Goal: Task Accomplishment & Management: Complete application form

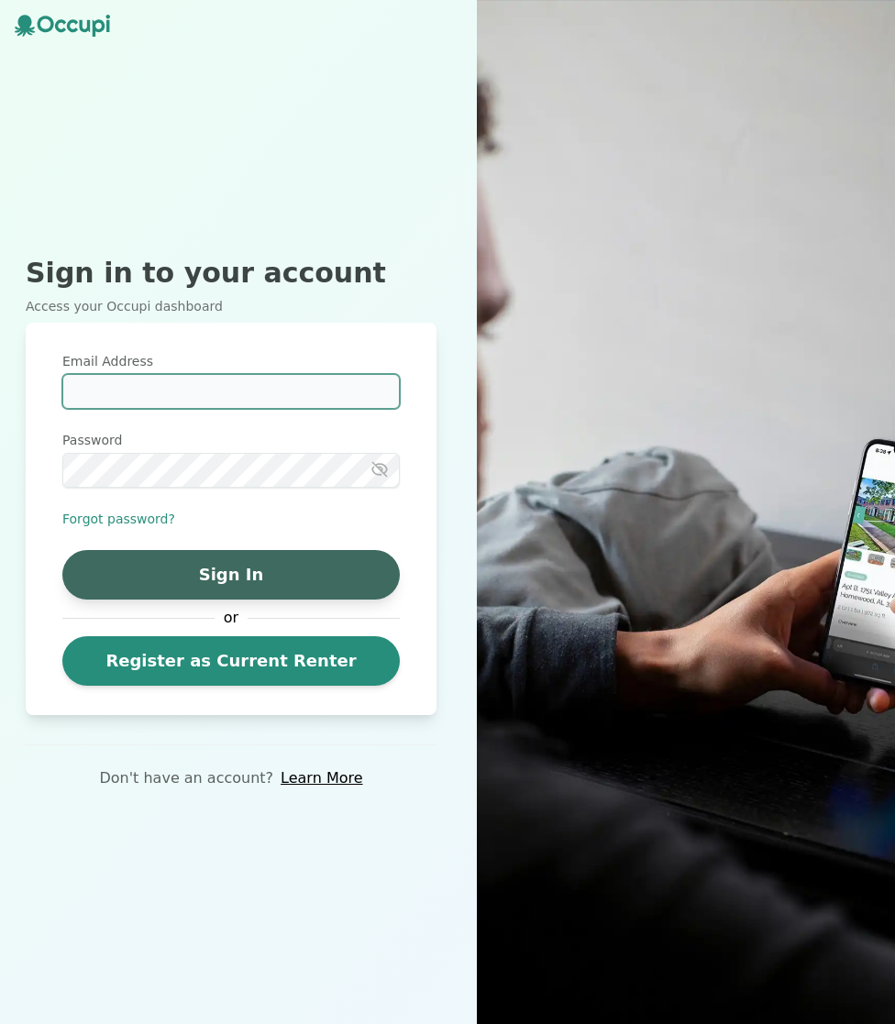
type input "**********"
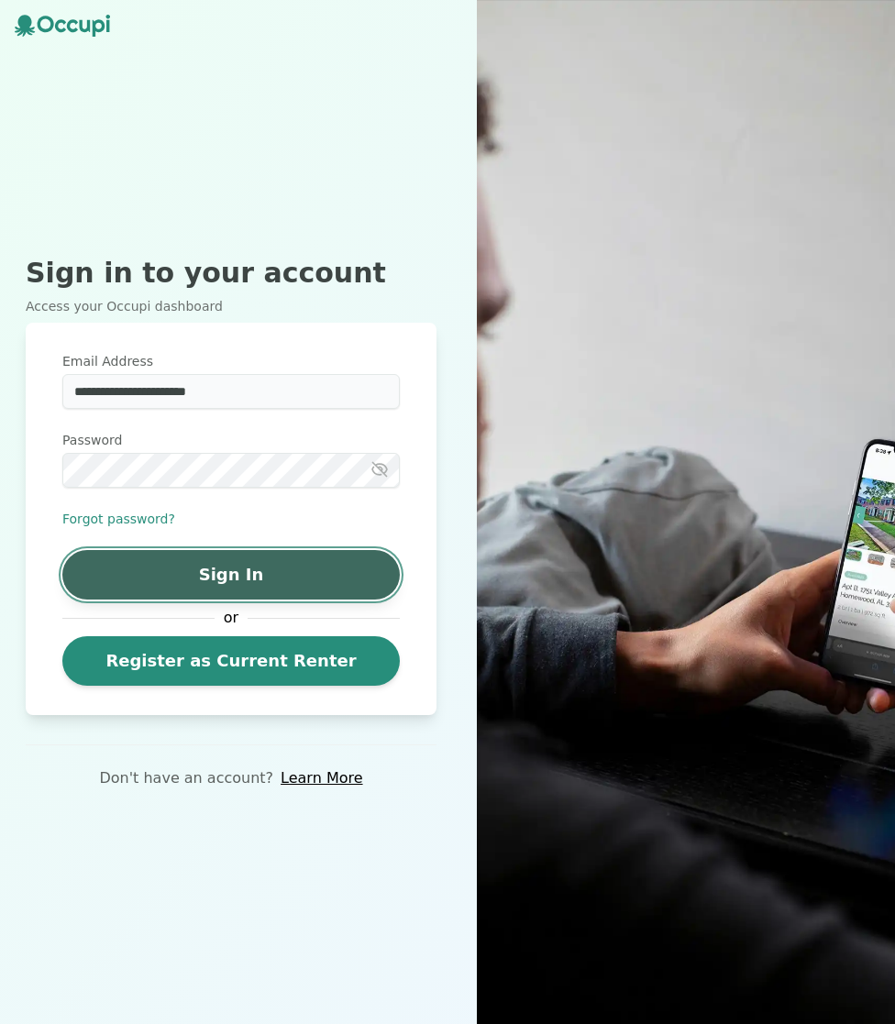
click at [221, 566] on button "Sign In" at bounding box center [230, 574] width 337 height 49
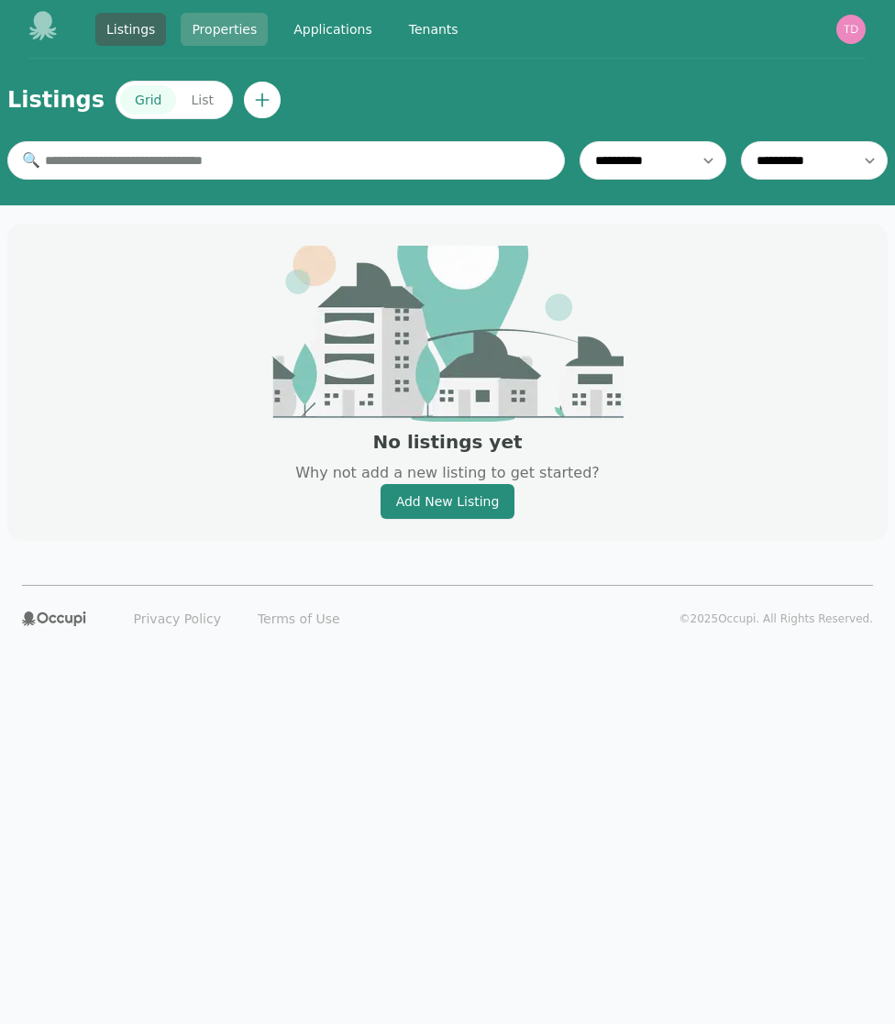
click at [232, 37] on link "Properties" at bounding box center [224, 29] width 87 height 33
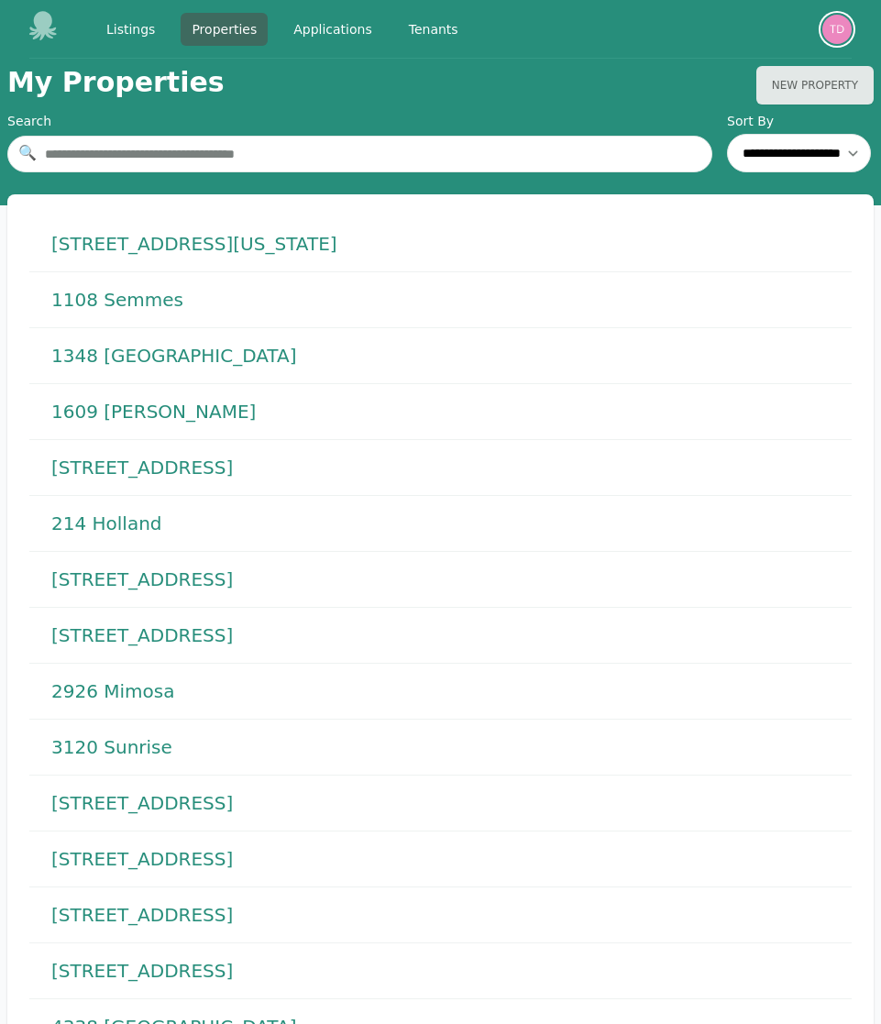
click at [840, 34] on img "button" at bounding box center [836, 29] width 29 height 29
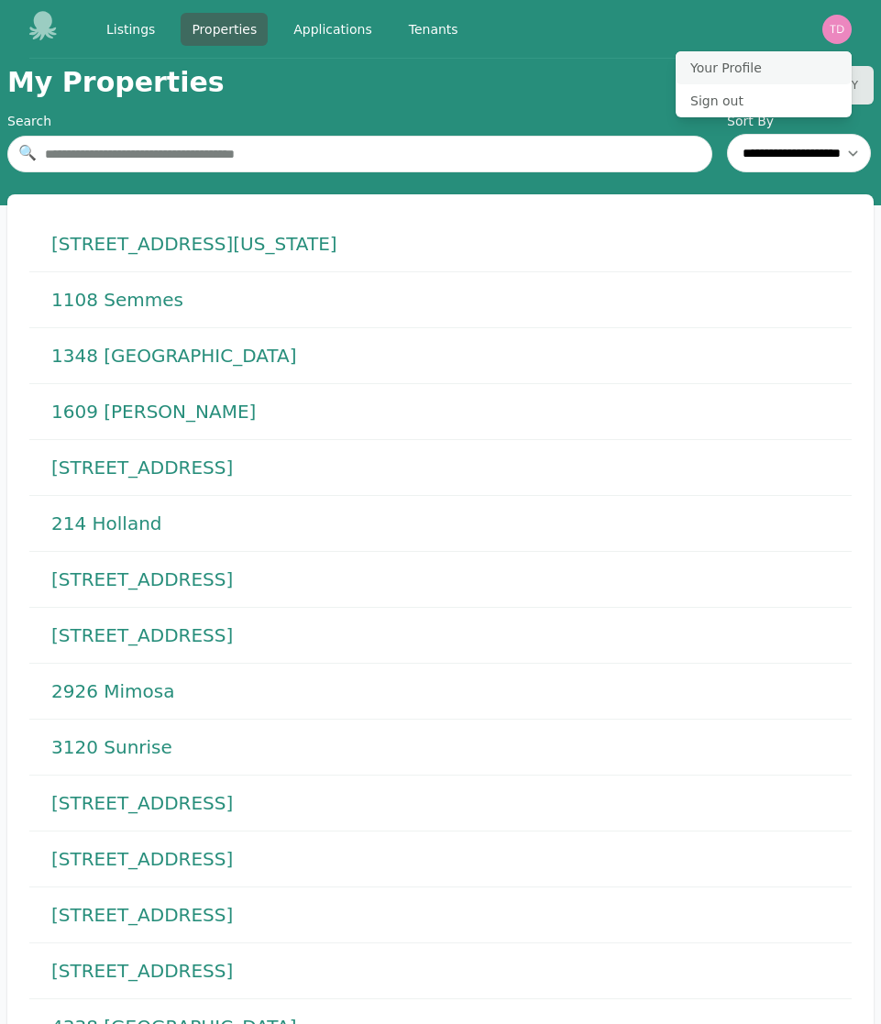
click at [755, 69] on button "Your Profile" at bounding box center [763, 67] width 176 height 33
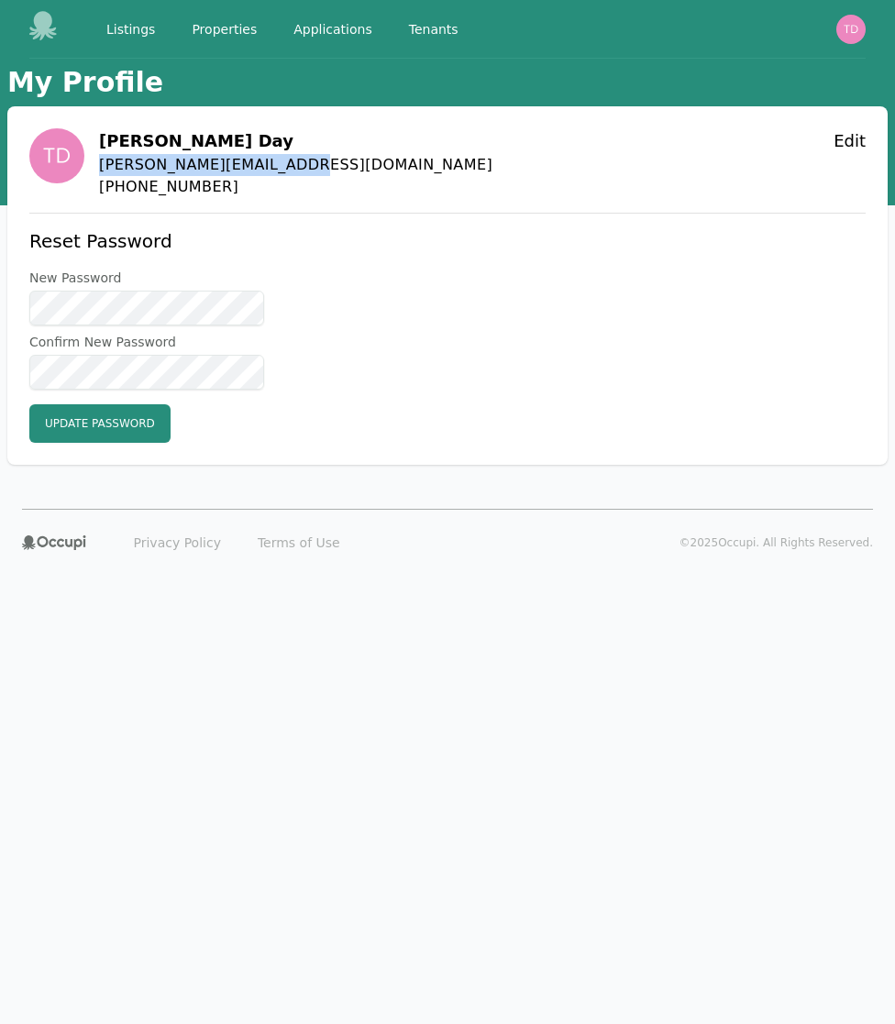
drag, startPoint x: 313, startPoint y: 162, endPoint x: 95, endPoint y: 164, distance: 217.2
click at [95, 164] on div "[PERSON_NAME] [PERSON_NAME][EMAIL_ADDRESS][DOMAIN_NAME] [PHONE_NUMBER] Edit" at bounding box center [447, 163] width 836 height 70
copy span "[PERSON_NAME][EMAIL_ADDRESS][DOMAIN_NAME]"
click at [147, 36] on link "Listings" at bounding box center [130, 29] width 71 height 33
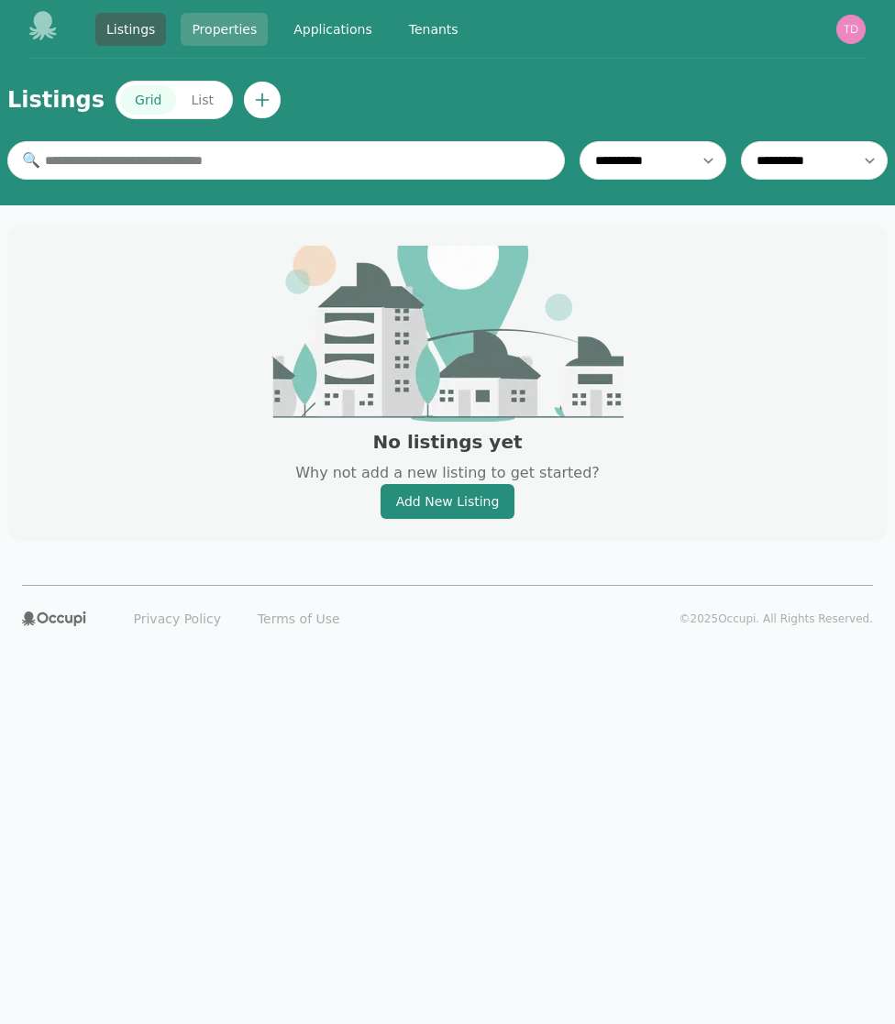
click at [209, 31] on link "Properties" at bounding box center [224, 29] width 87 height 33
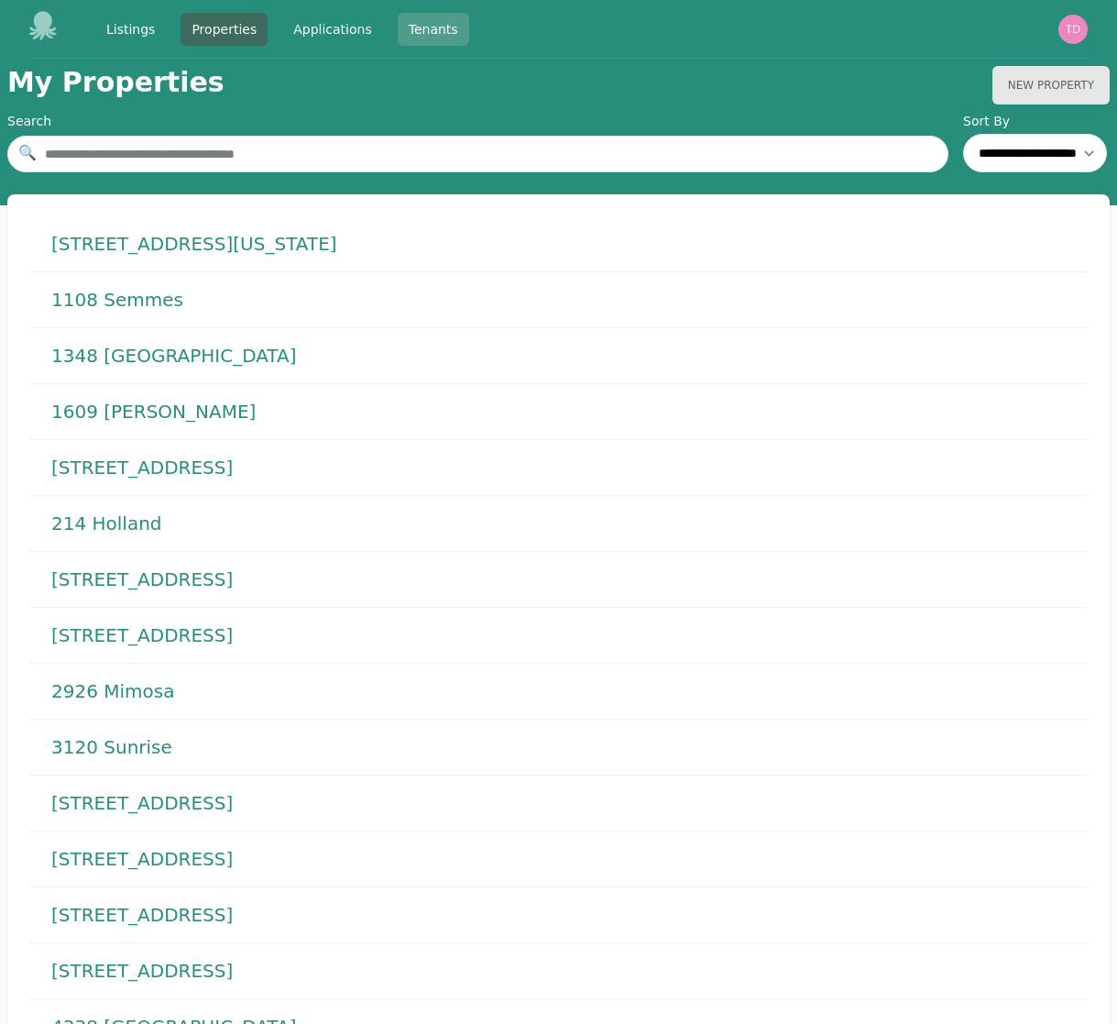
click at [415, 29] on link "Tenants" at bounding box center [433, 29] width 71 height 33
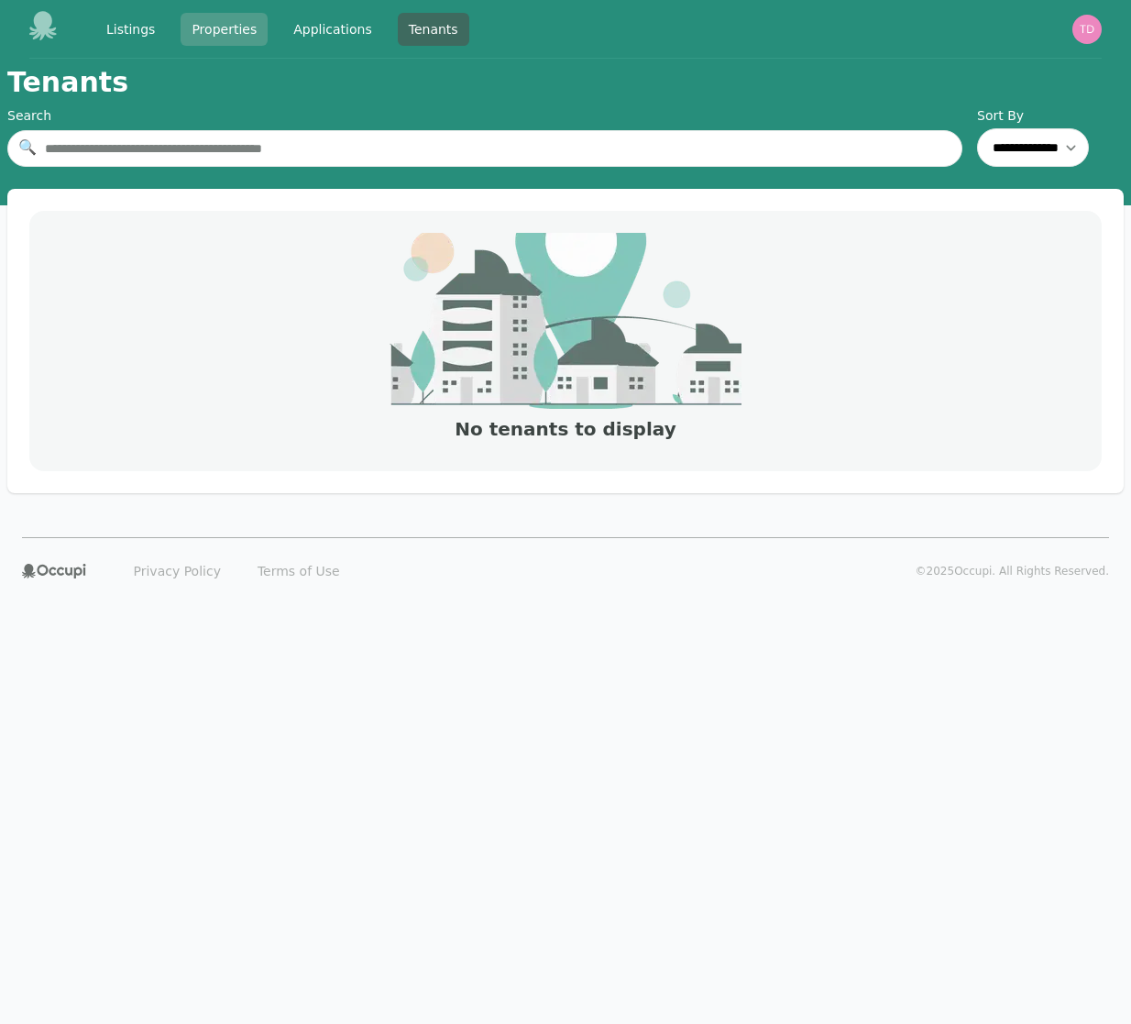
click at [223, 33] on link "Properties" at bounding box center [224, 29] width 87 height 33
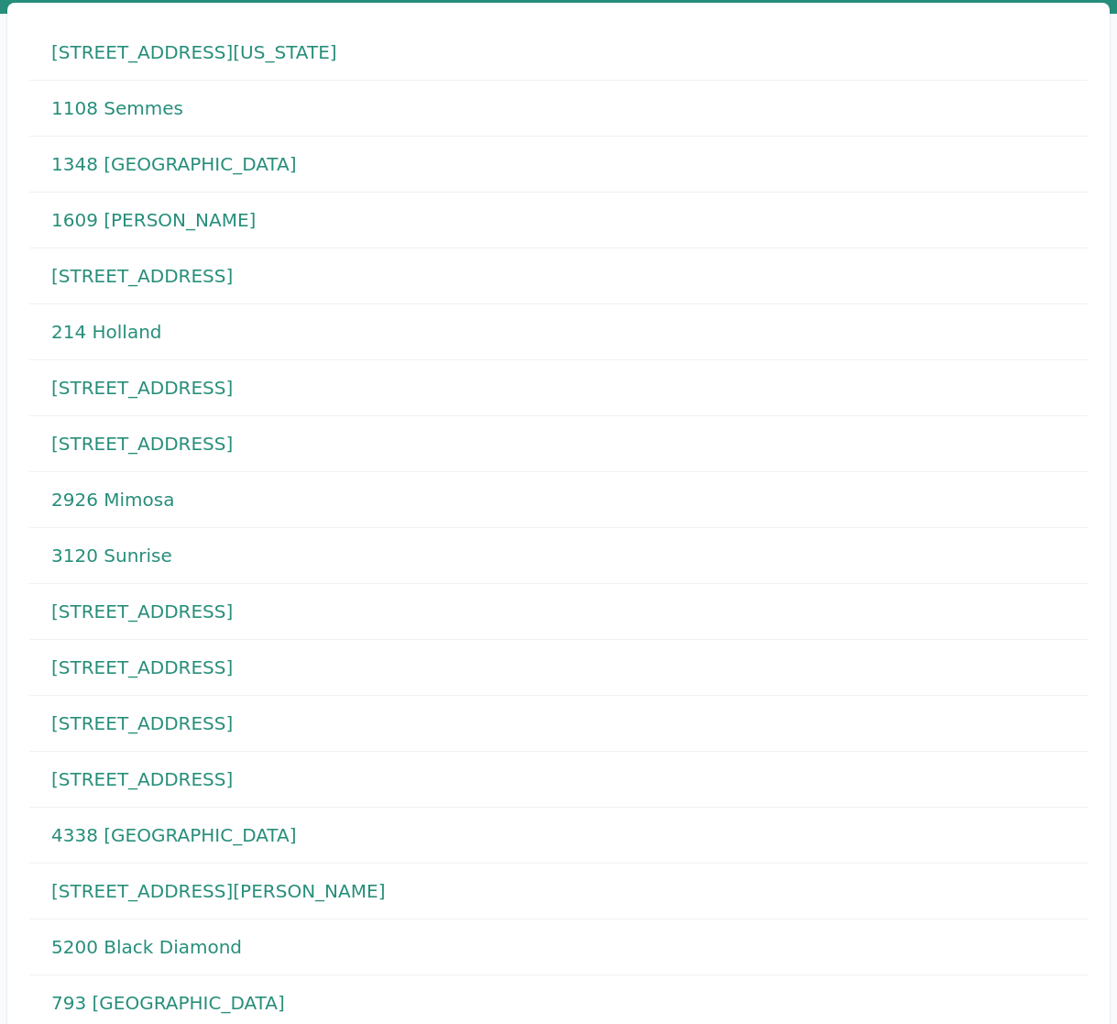
scroll to position [196, 0]
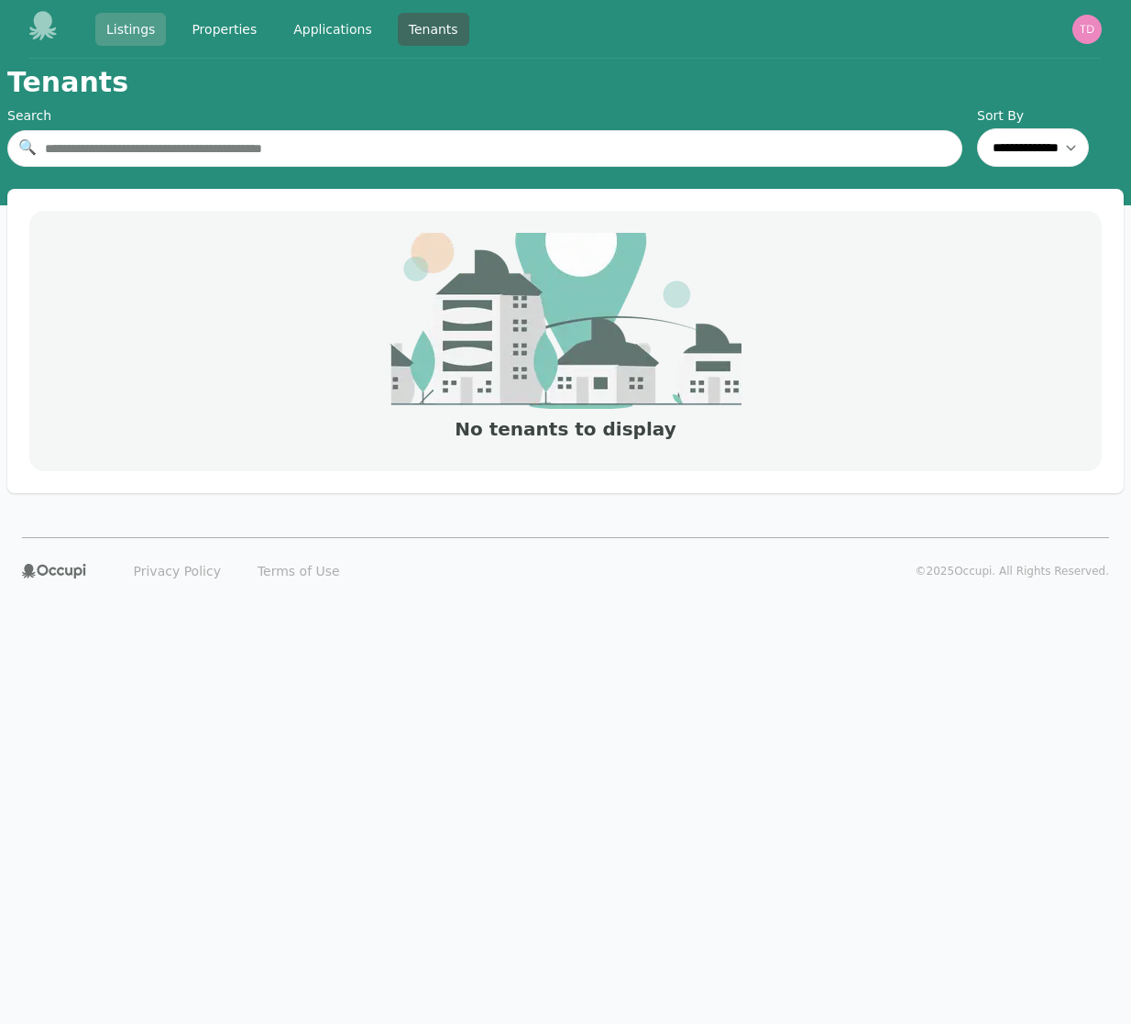
click at [138, 29] on link "Listings" at bounding box center [130, 29] width 71 height 33
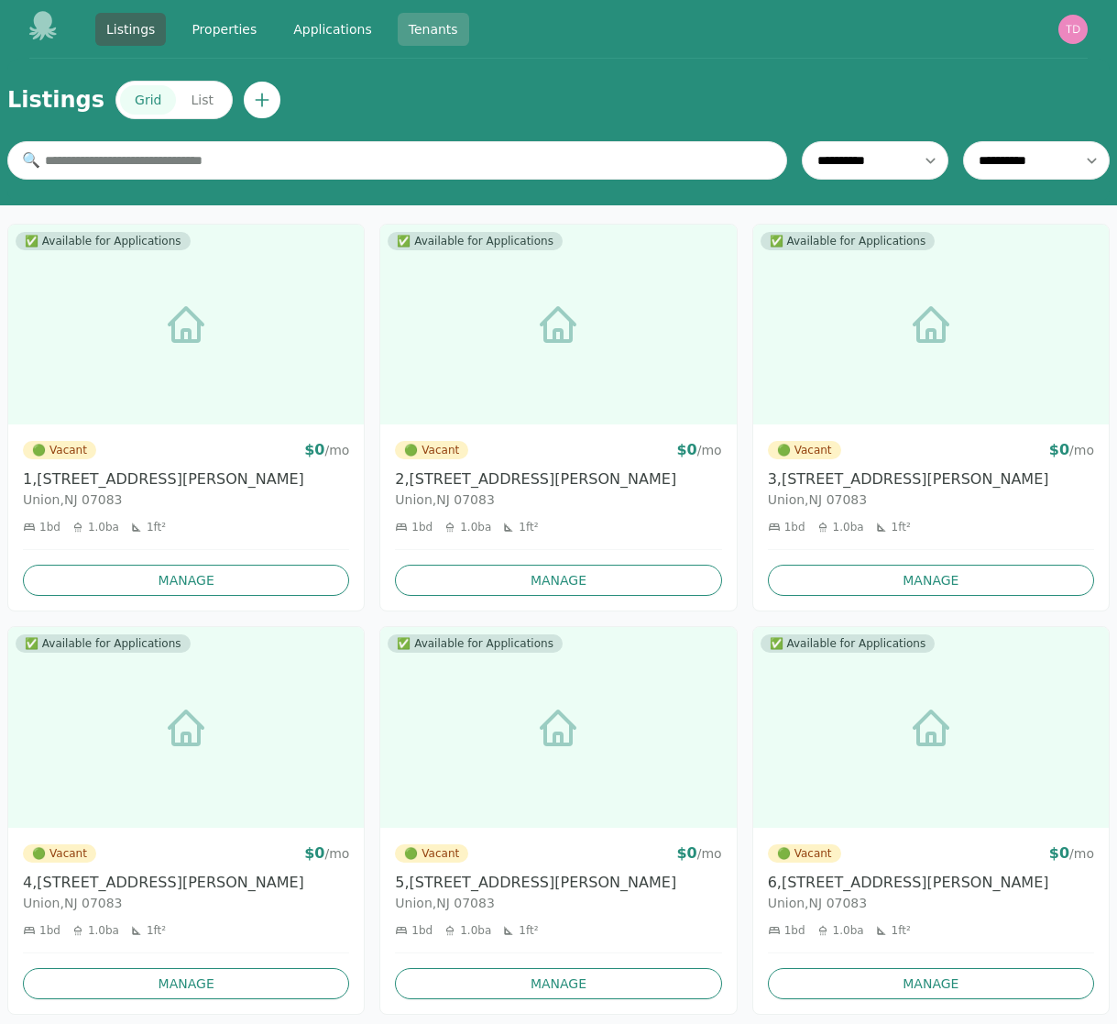
click at [435, 27] on link "Tenants" at bounding box center [433, 29] width 71 height 33
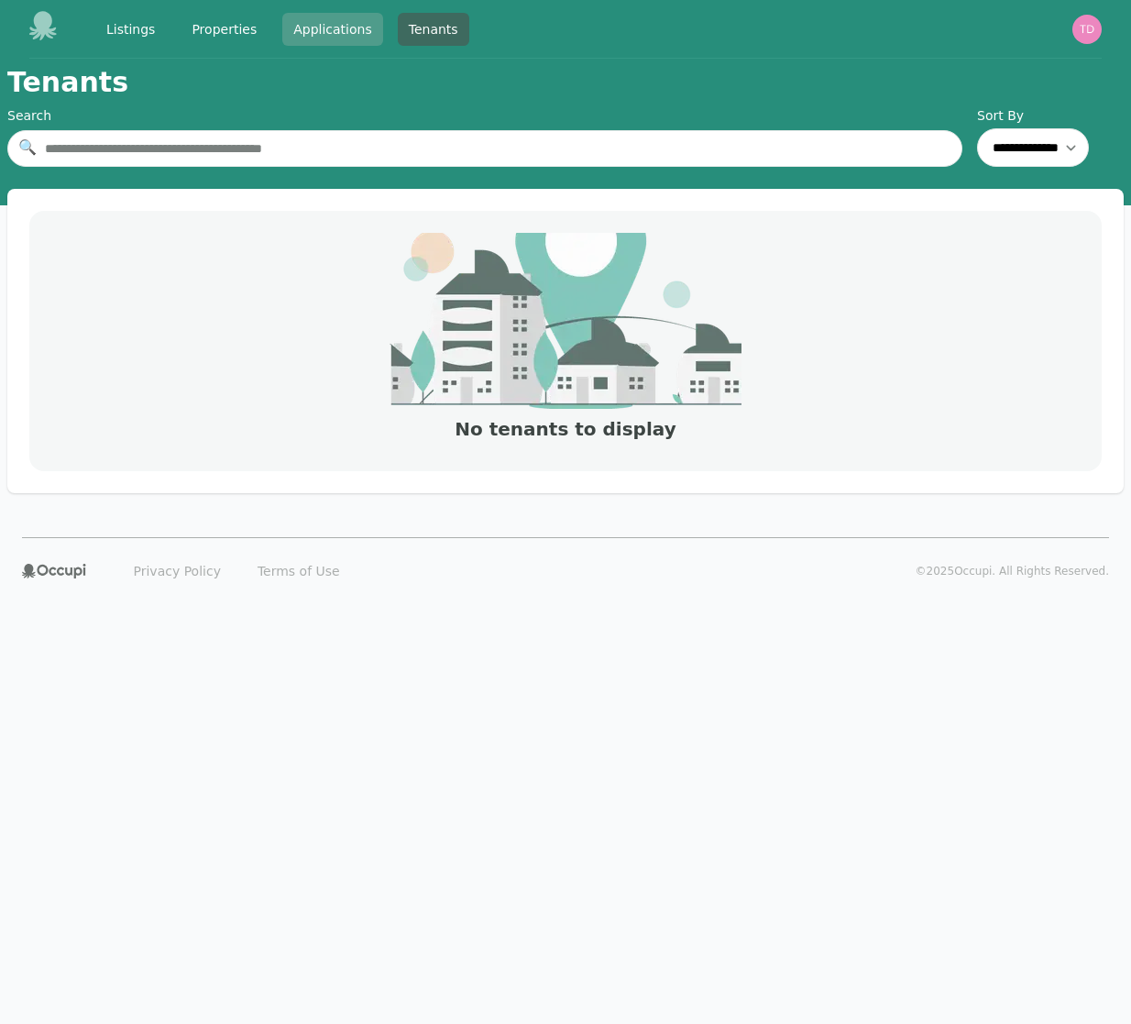
click at [317, 31] on link "Applications" at bounding box center [332, 29] width 101 height 33
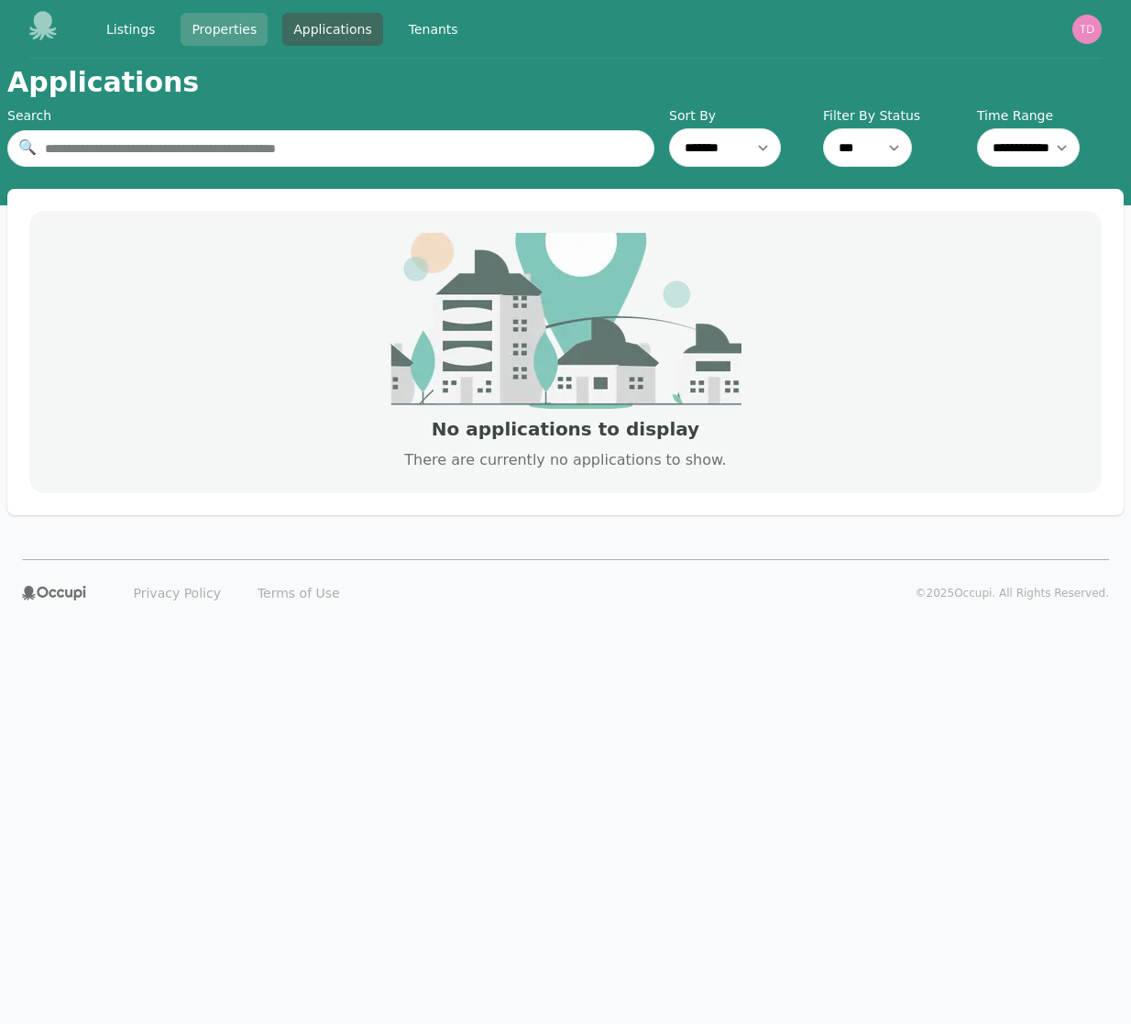
click at [242, 32] on link "Properties" at bounding box center [224, 29] width 87 height 33
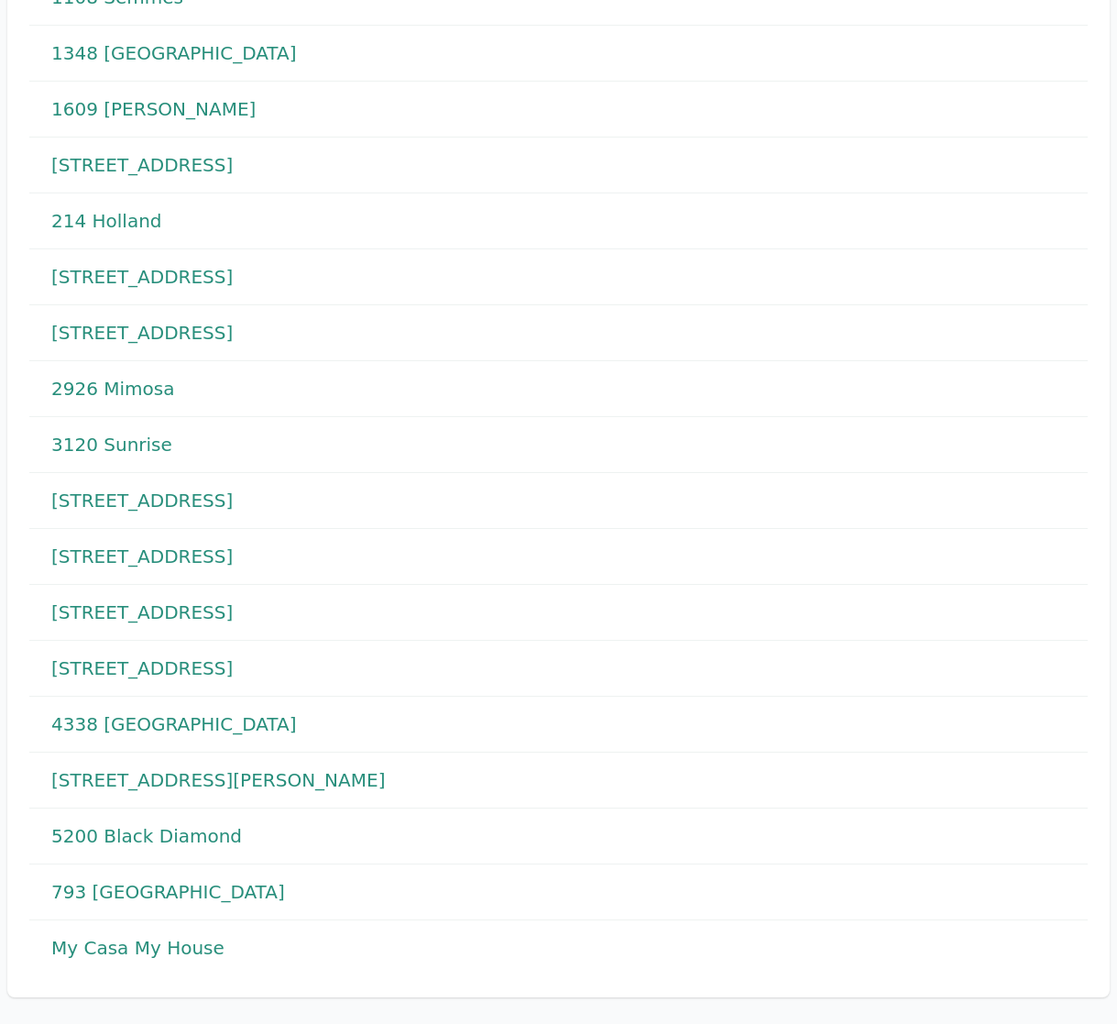
scroll to position [324, 0]
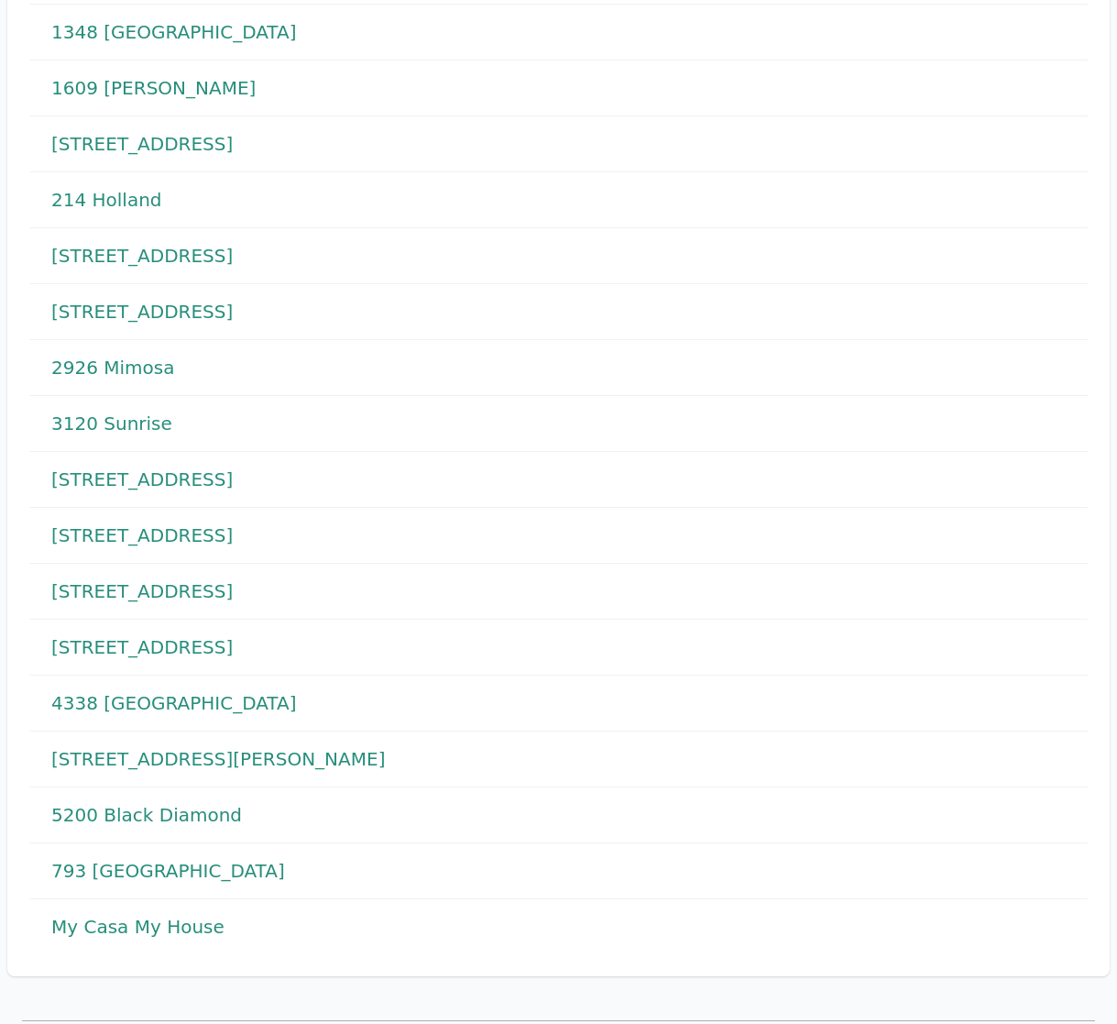
click at [187, 928] on h1 "My Casa My House" at bounding box center [137, 927] width 173 height 26
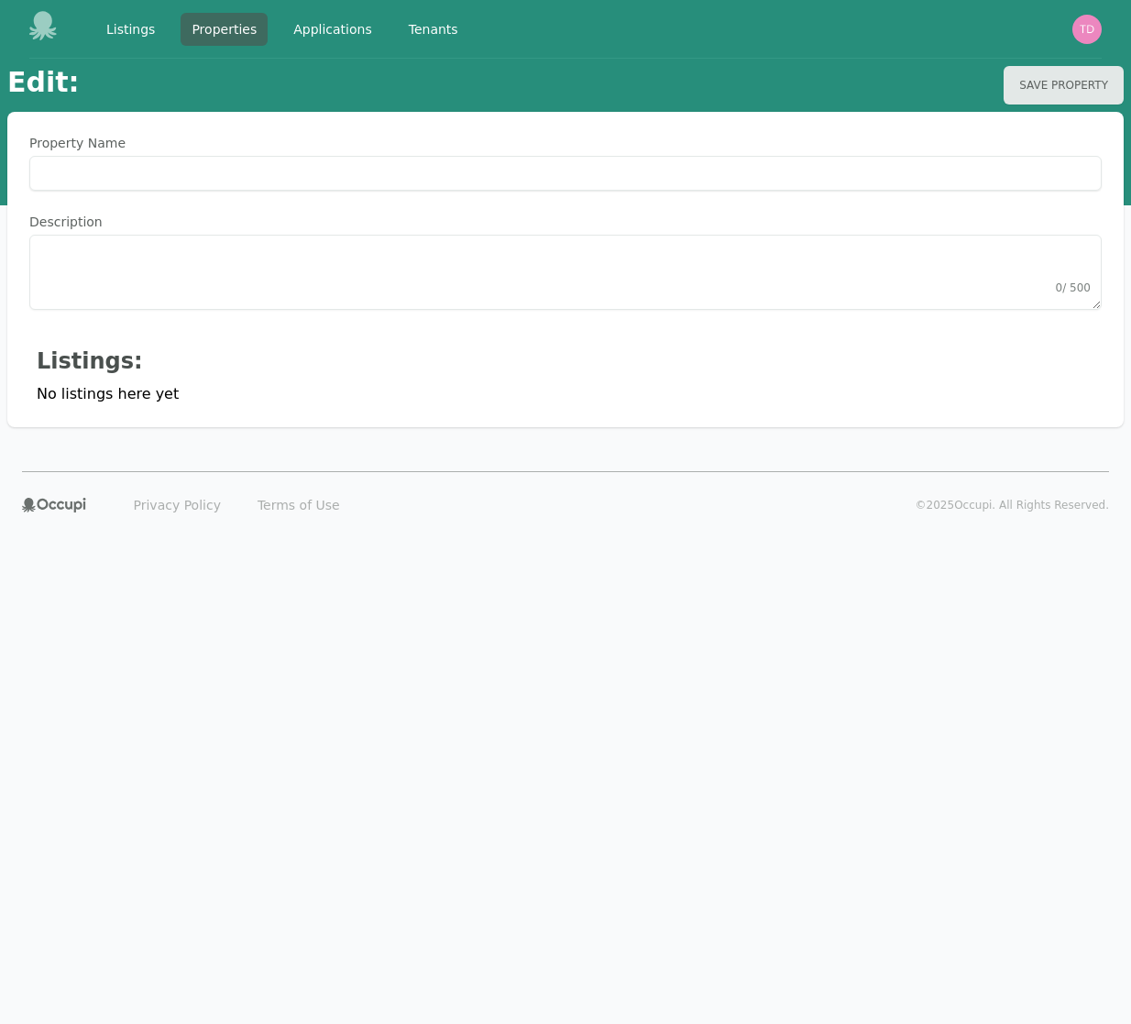
type Name "**********"
click at [143, 42] on link "Listings" at bounding box center [130, 29] width 71 height 33
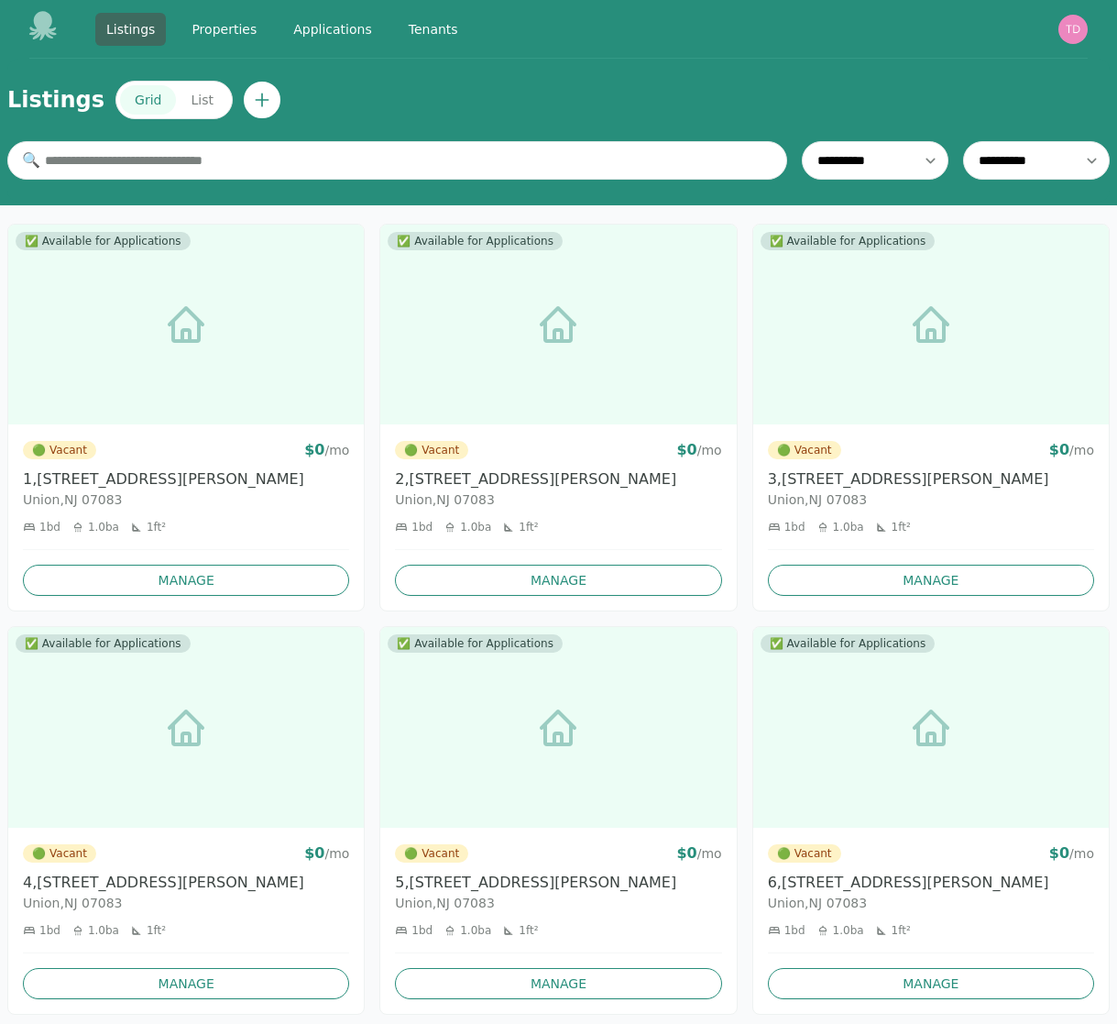
scroll to position [4, 0]
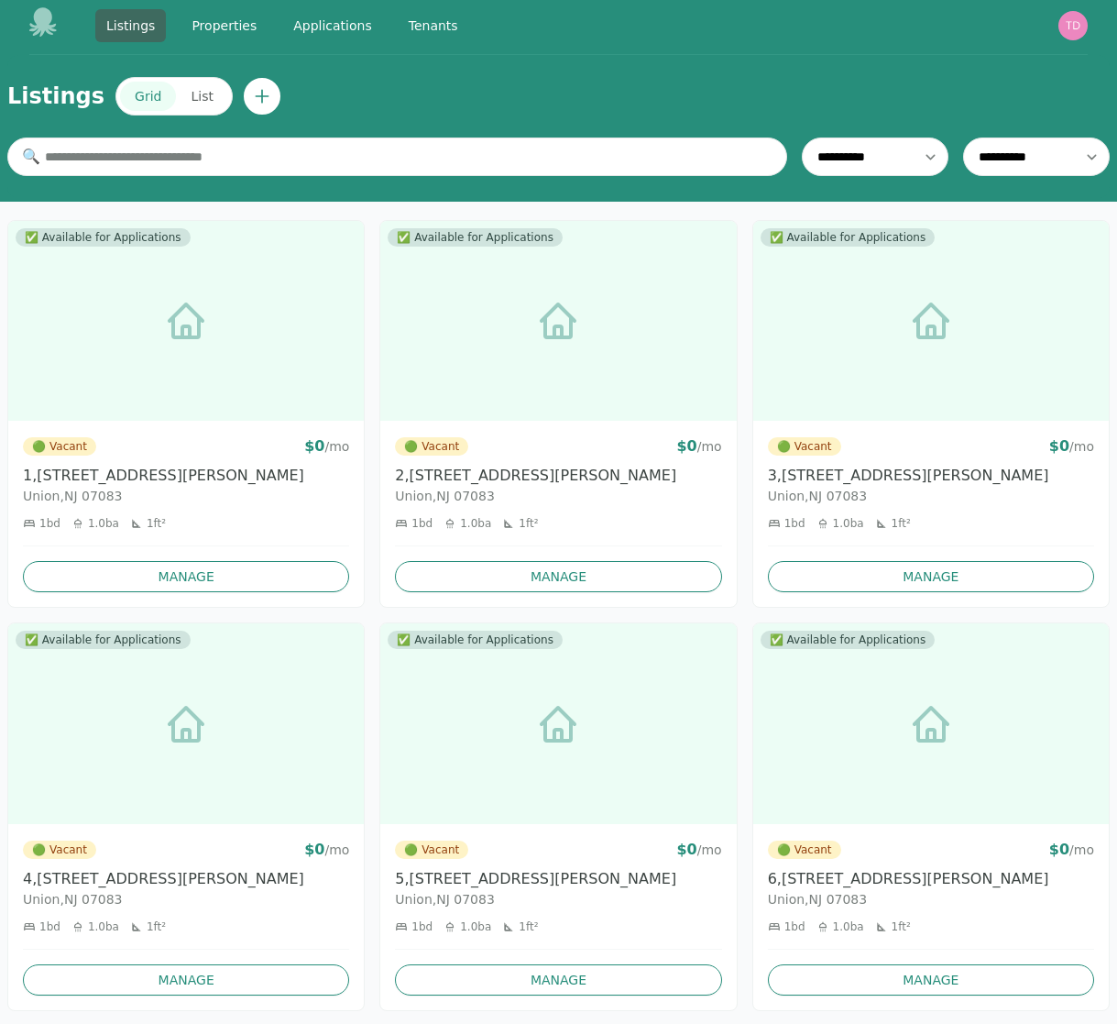
click at [190, 95] on button "List" at bounding box center [201, 96] width 51 height 29
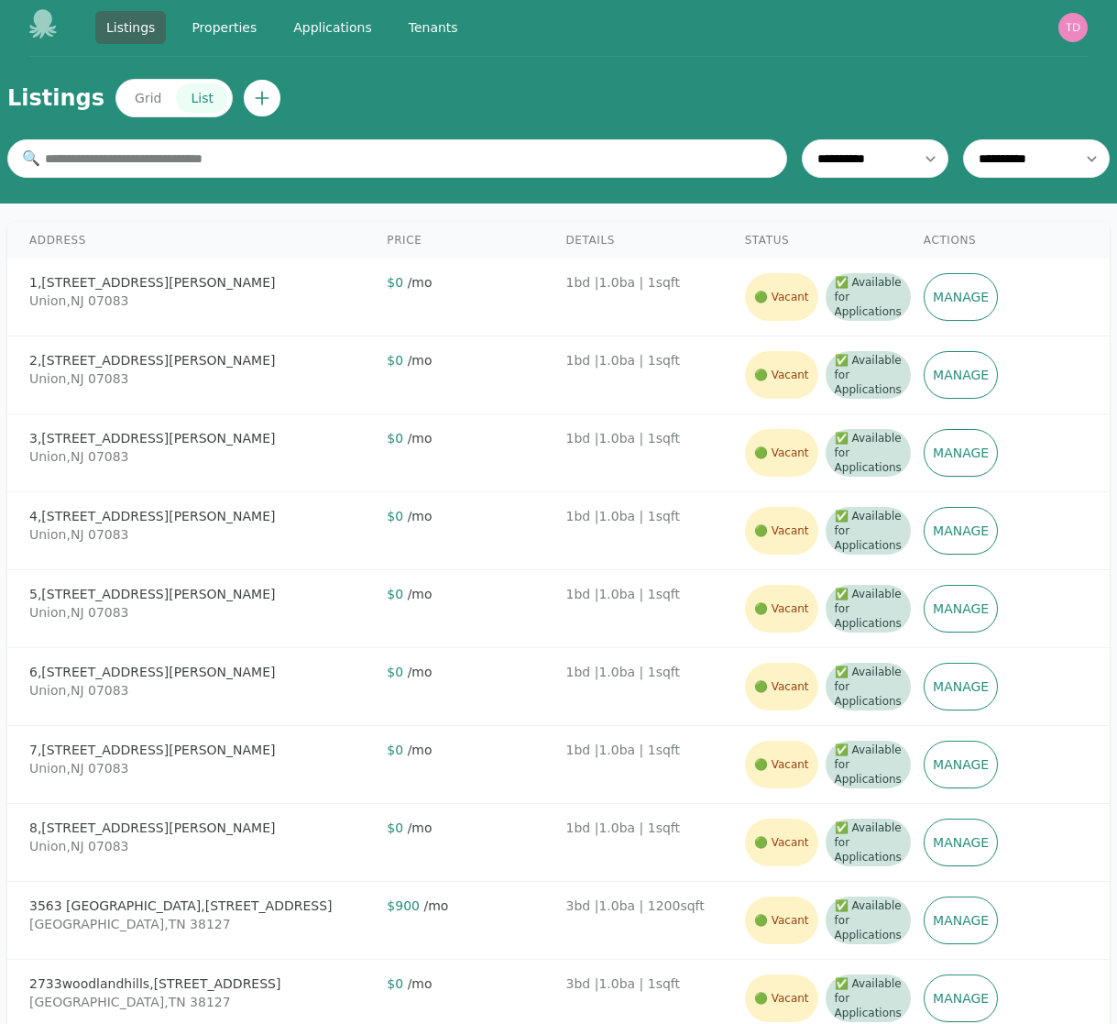
scroll to position [0, 0]
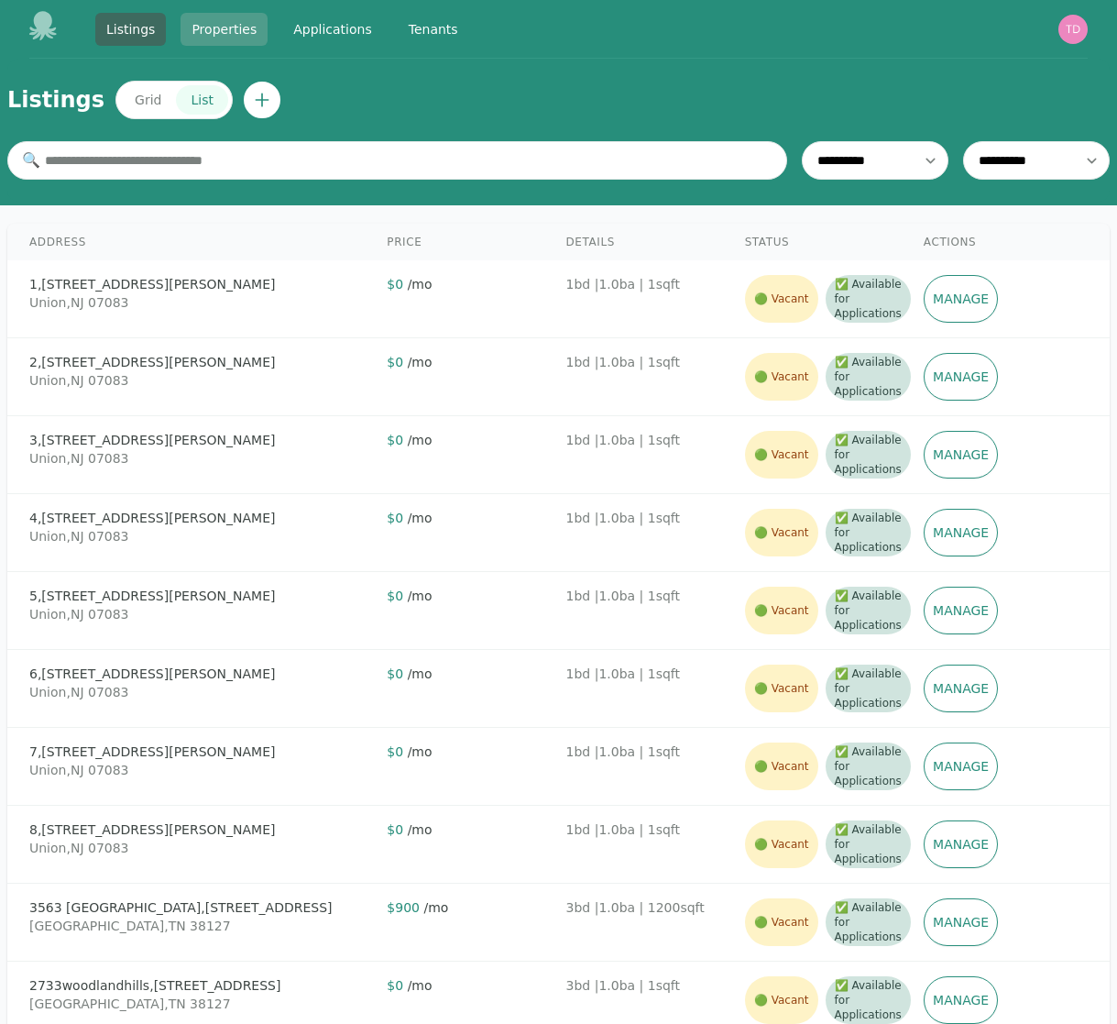
click at [236, 35] on link "Properties" at bounding box center [224, 29] width 87 height 33
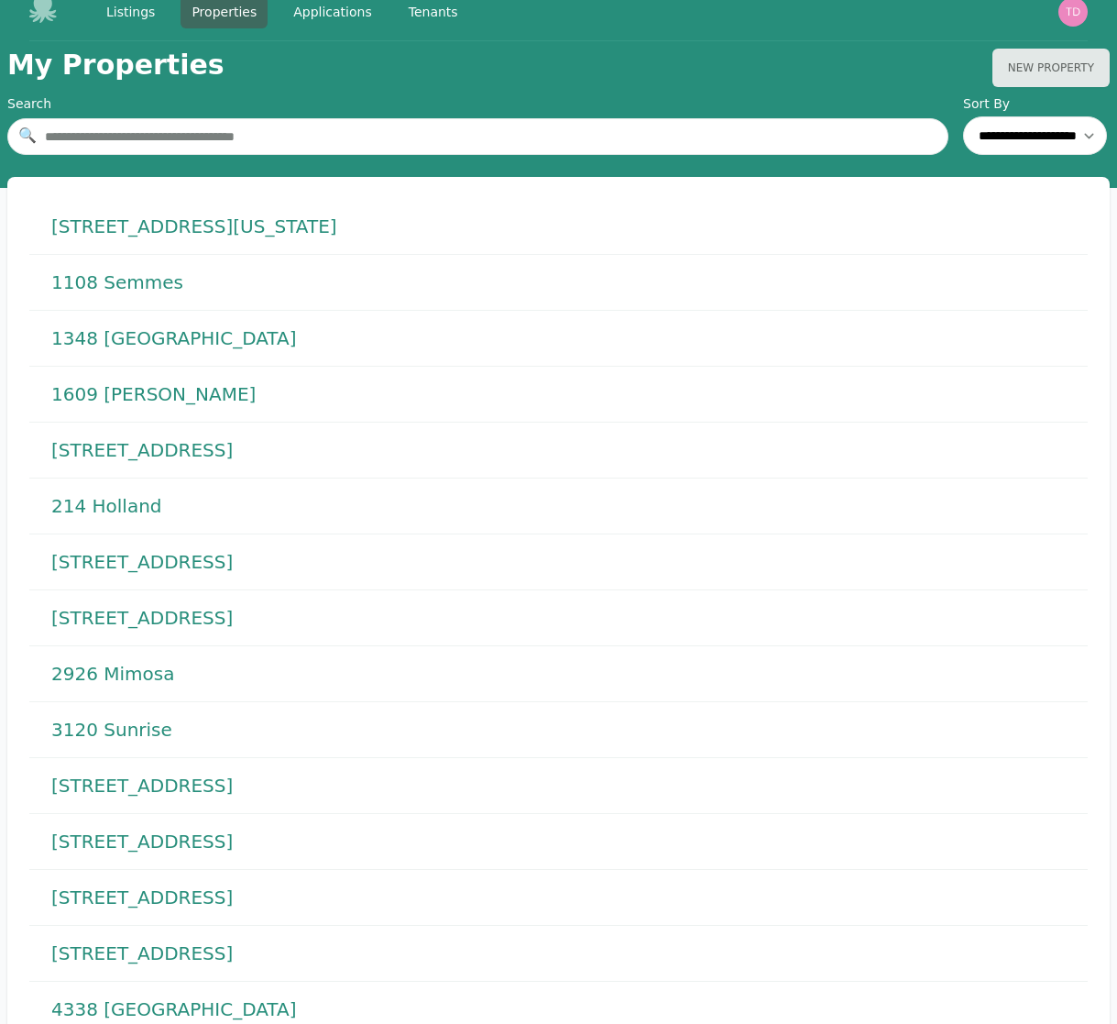
scroll to position [4, 0]
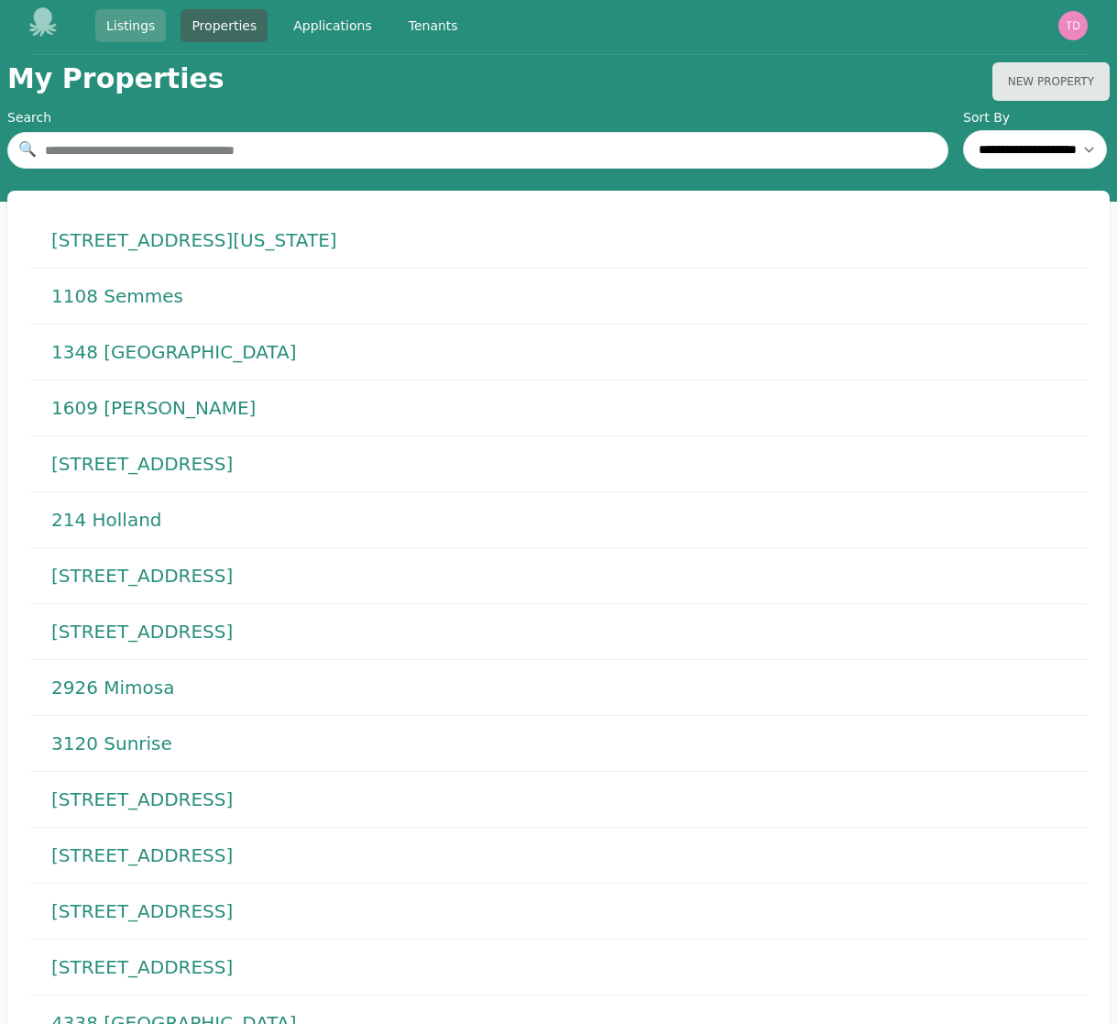
click at [148, 29] on link "Listings" at bounding box center [130, 25] width 71 height 33
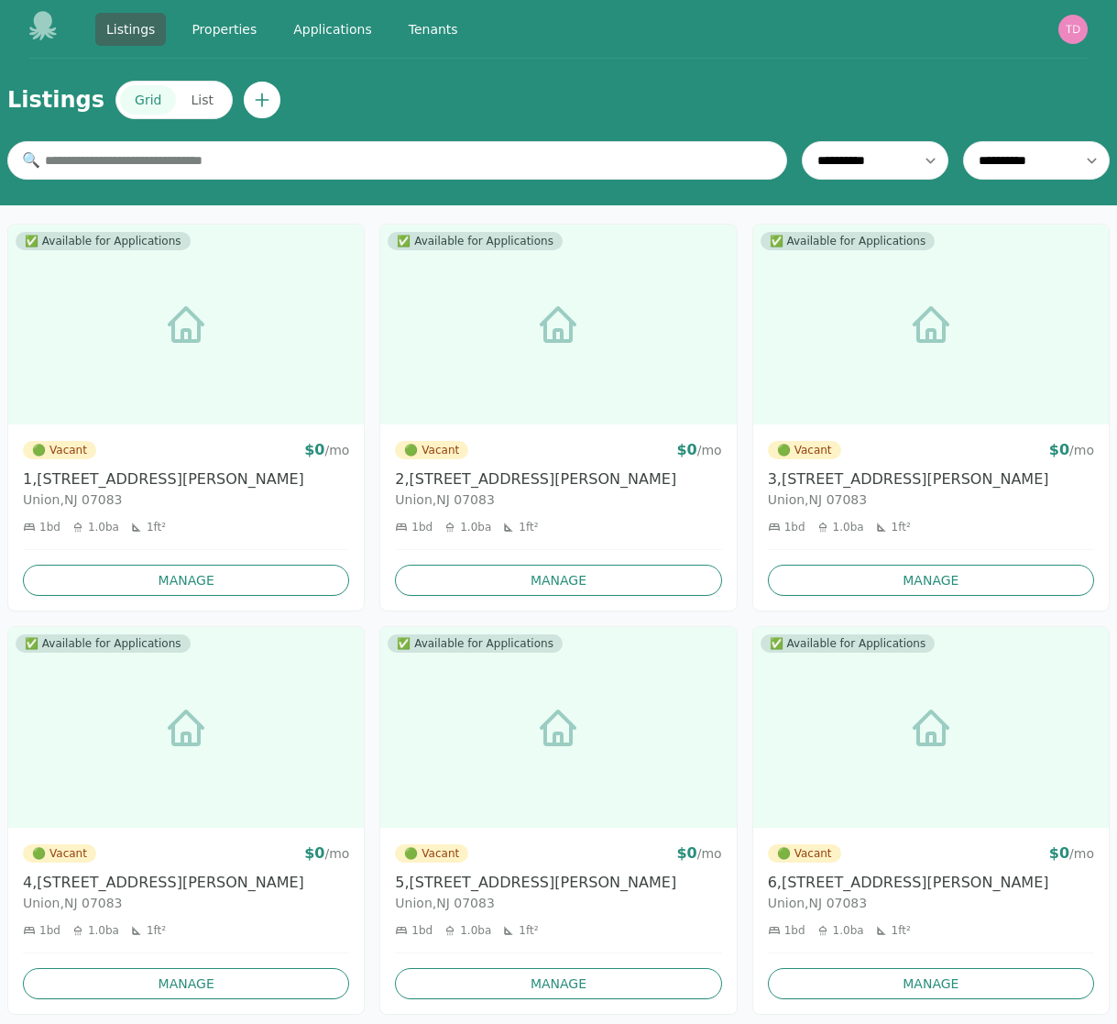
click at [185, 99] on button "List" at bounding box center [201, 99] width 51 height 29
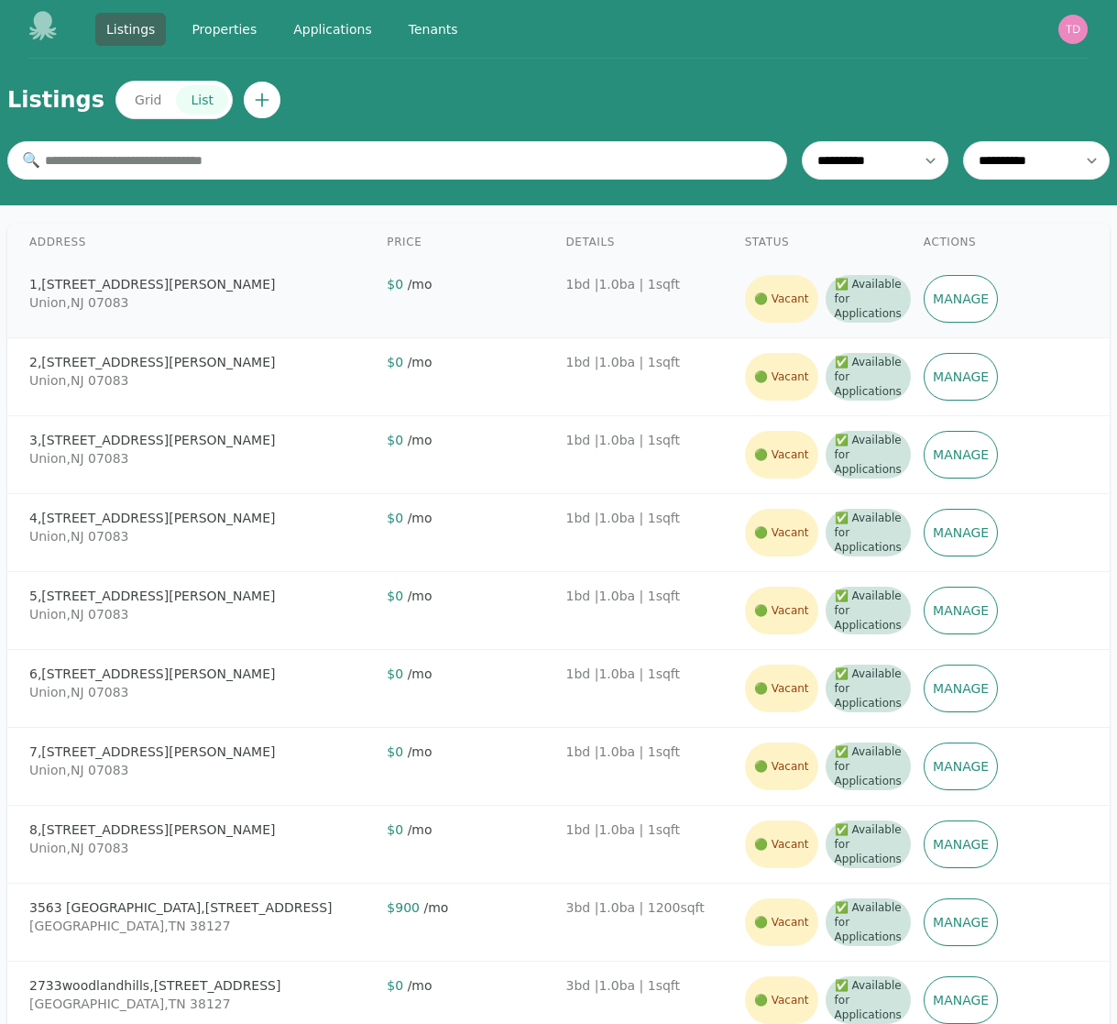
click at [258, 284] on div "[STREET_ADDRESS][PERSON_NAME]" at bounding box center [200, 284] width 343 height 18
click at [894, 302] on link "Manage" at bounding box center [961, 299] width 75 height 48
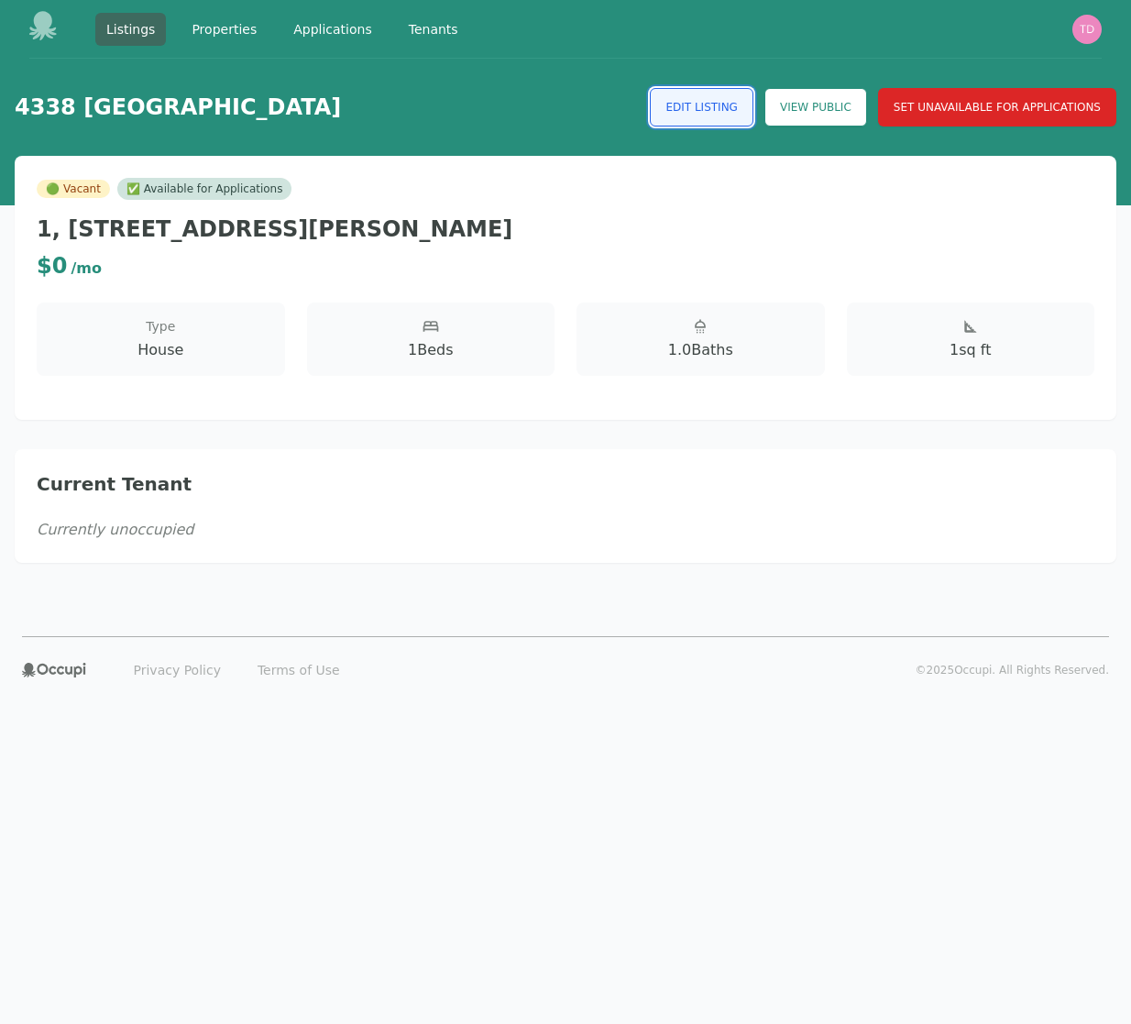
click at [696, 109] on link "Edit Listing" at bounding box center [702, 107] width 104 height 38
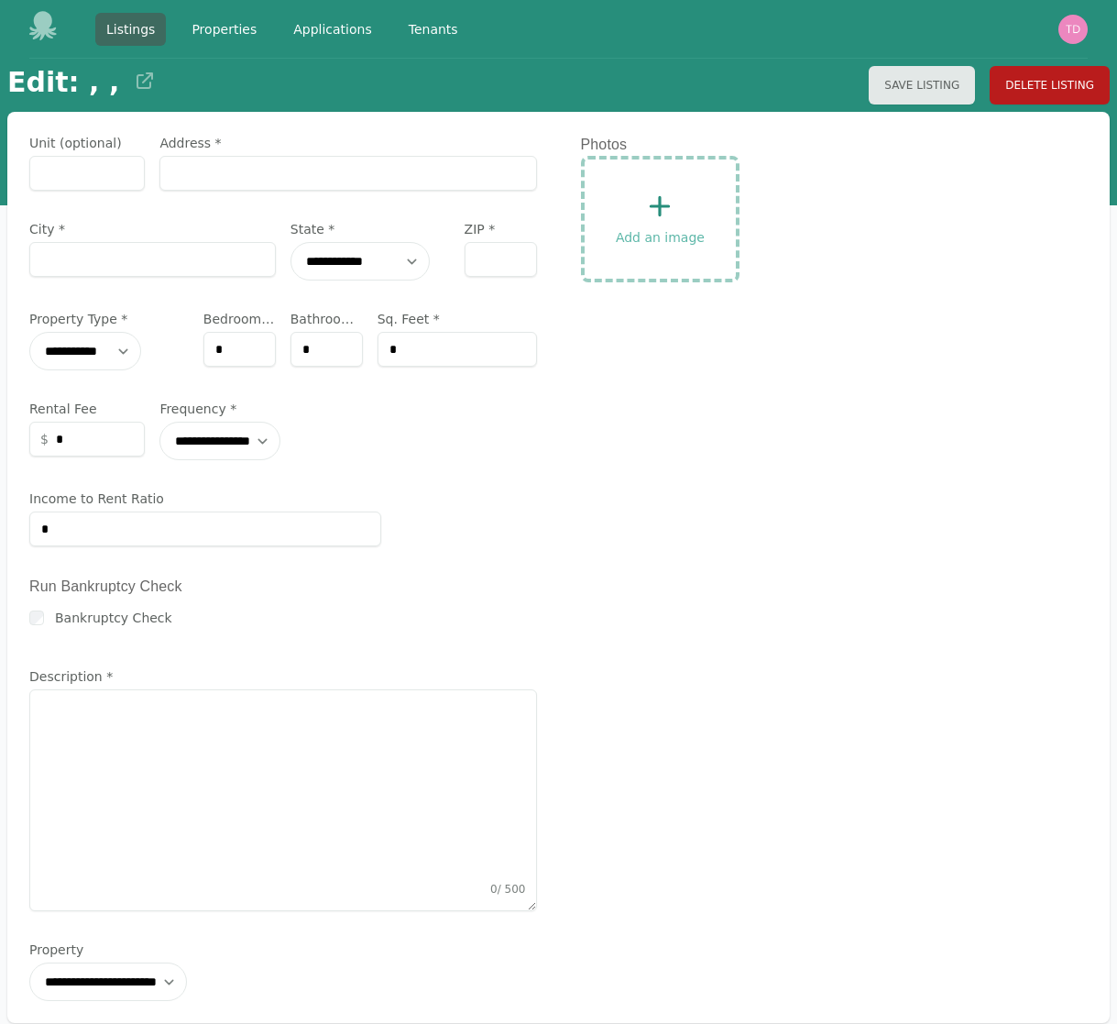
type input "*"
type input "**********"
type input "*****"
select select "**"
type input "*****"
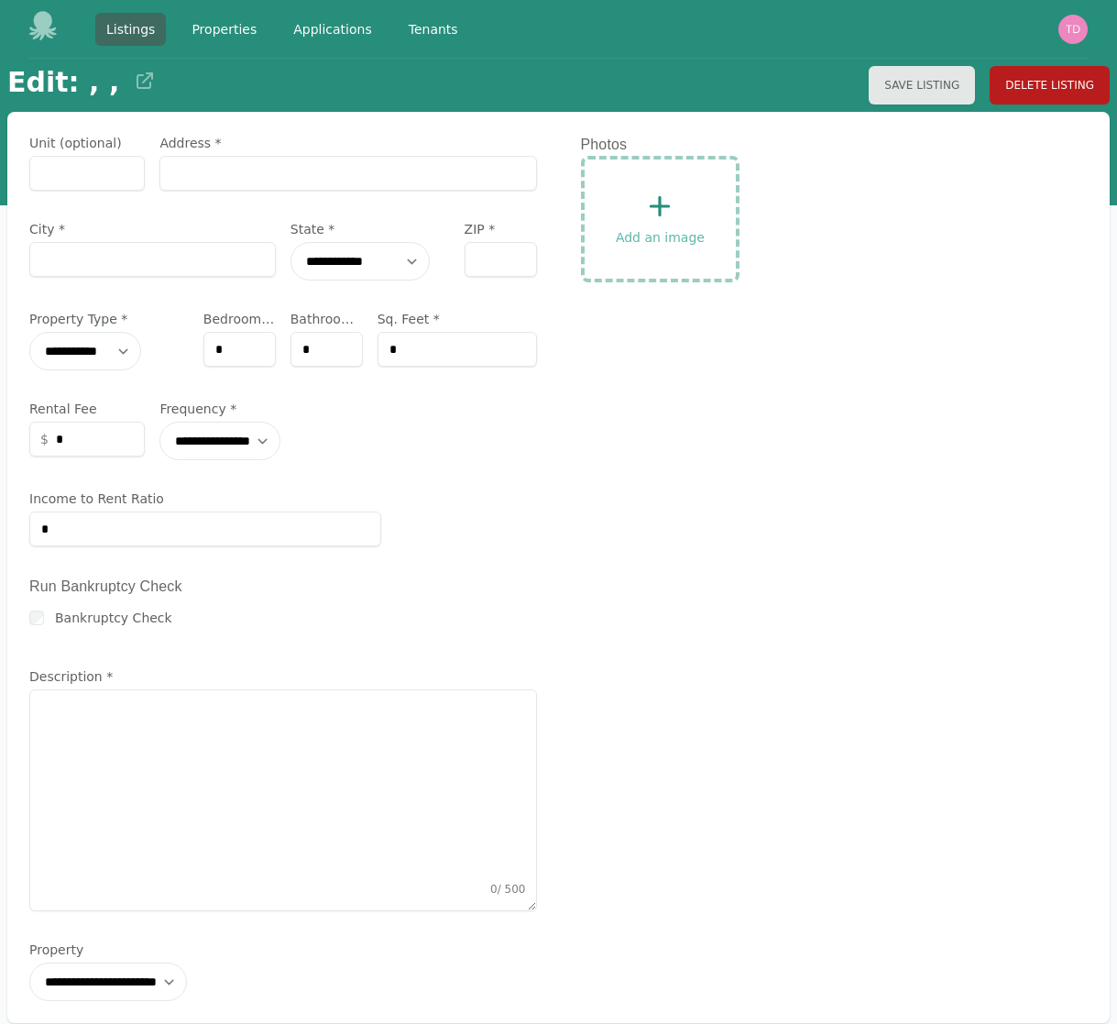
select select "*"
type input "*"
type input "***"
type input "*"
select select "*******"
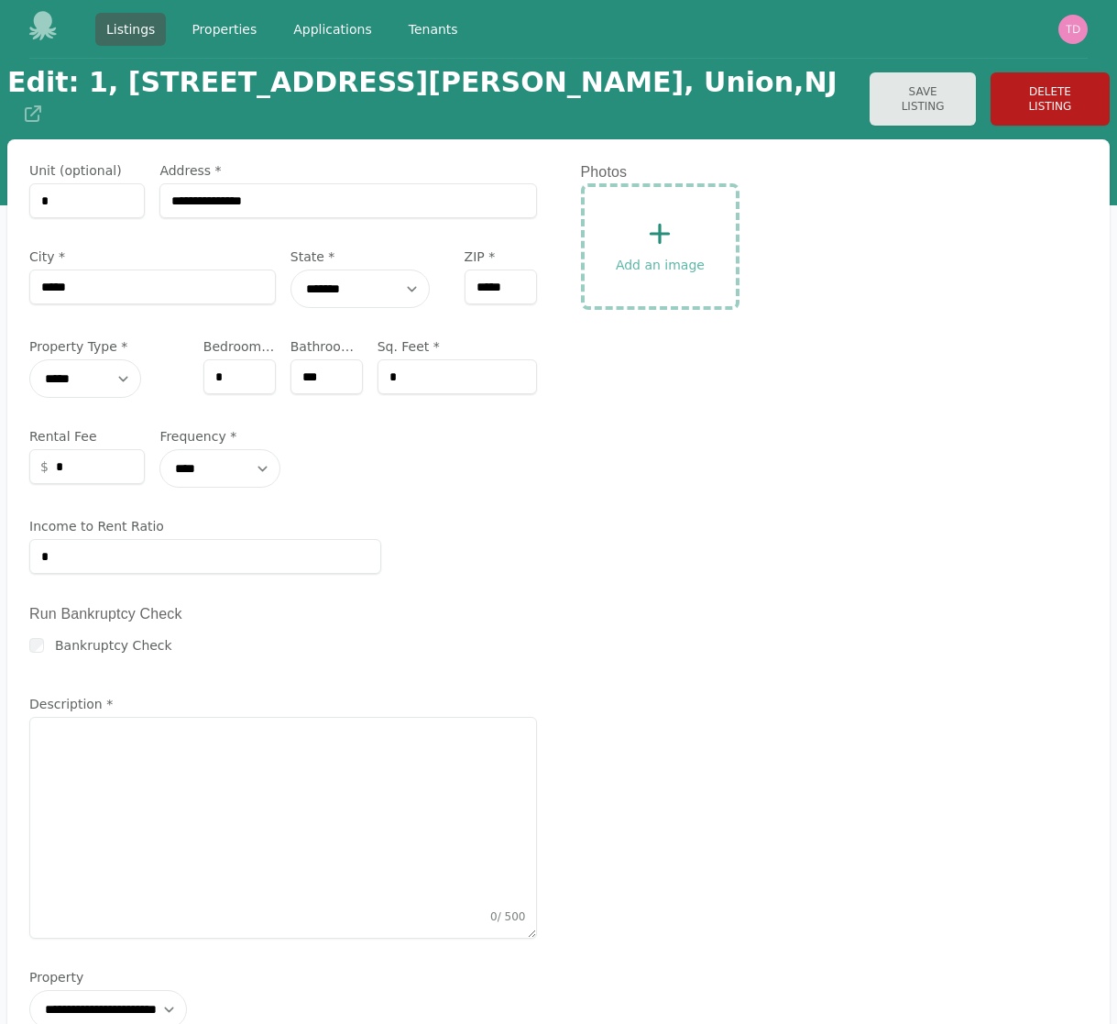
select select "***"
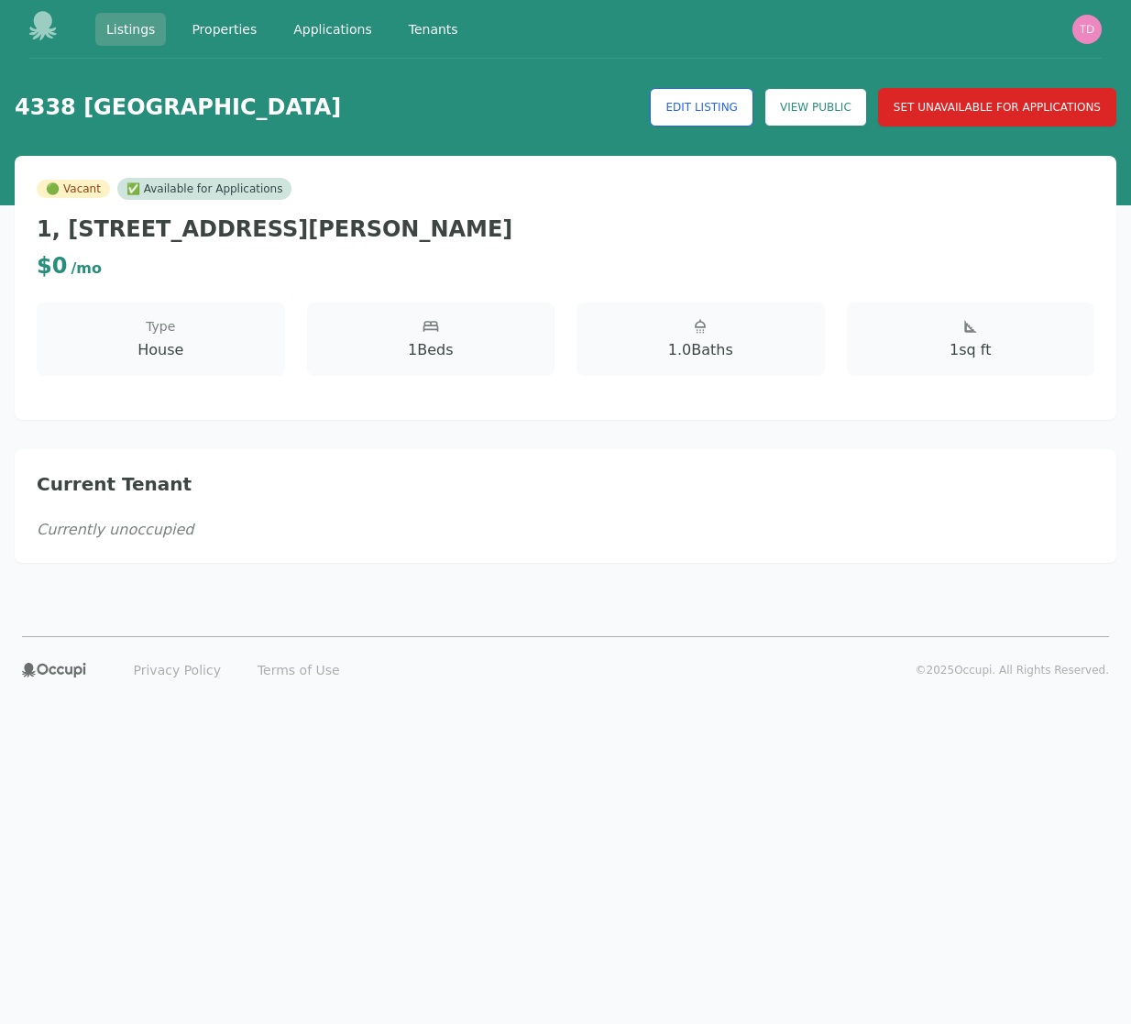
click at [144, 32] on link "Listings" at bounding box center [130, 29] width 71 height 33
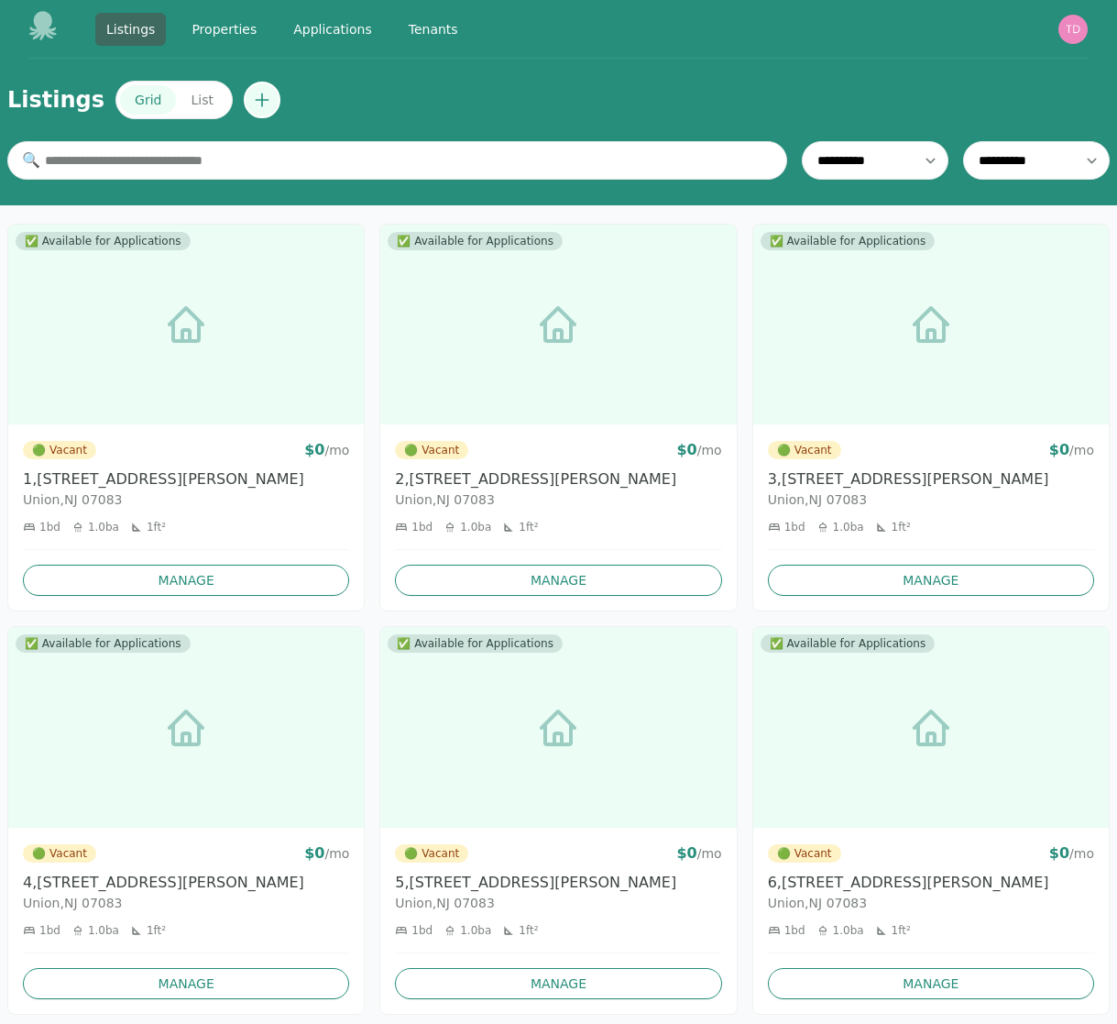
click at [253, 96] on icon "Create new listing" at bounding box center [262, 100] width 18 height 18
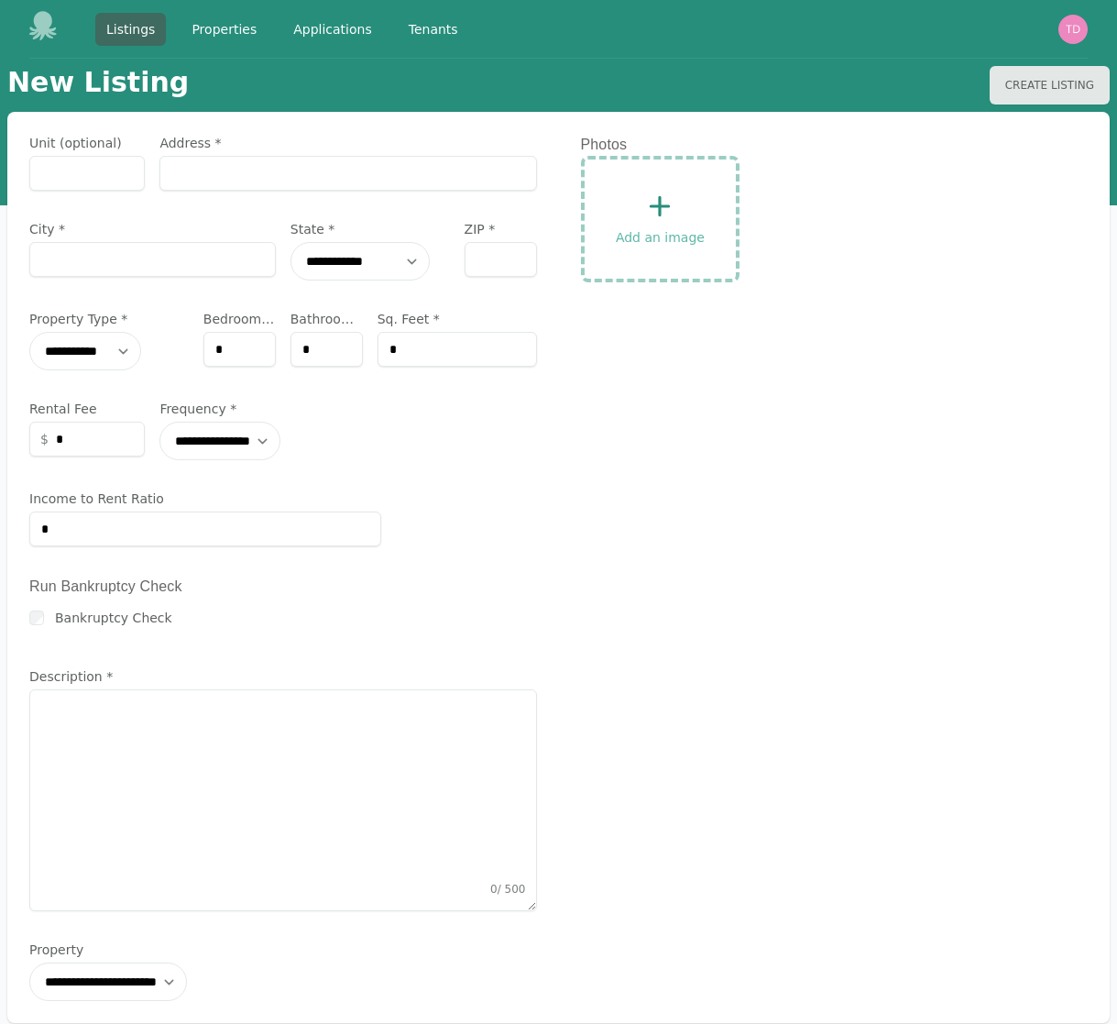
click at [138, 45] on div "Listings Properties Applications Tenants" at bounding box center [249, 29] width 440 height 36
click at [137, 32] on link "Listings" at bounding box center [130, 29] width 71 height 33
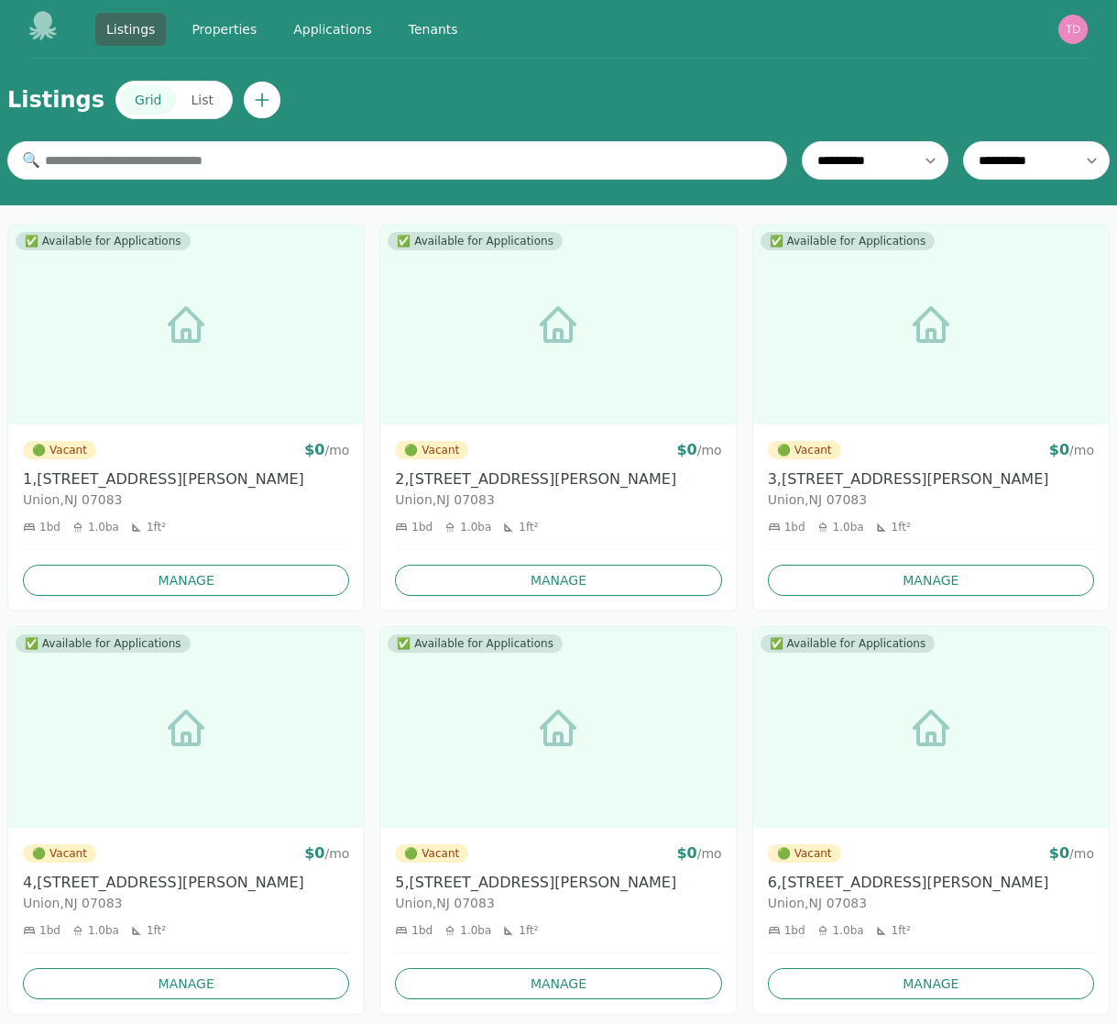
click at [176, 97] on button "List" at bounding box center [201, 99] width 51 height 29
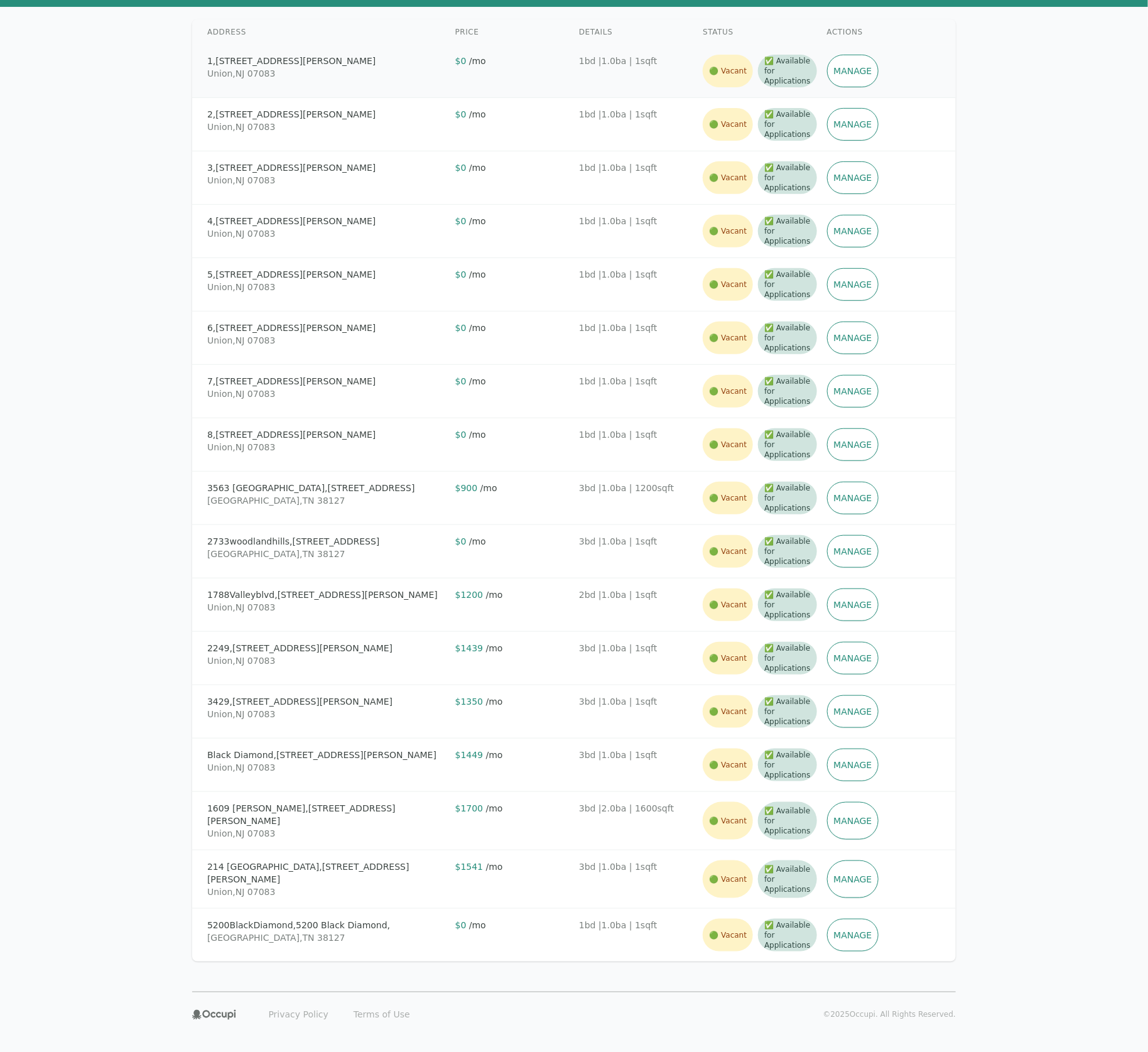
scroll to position [136, 0]
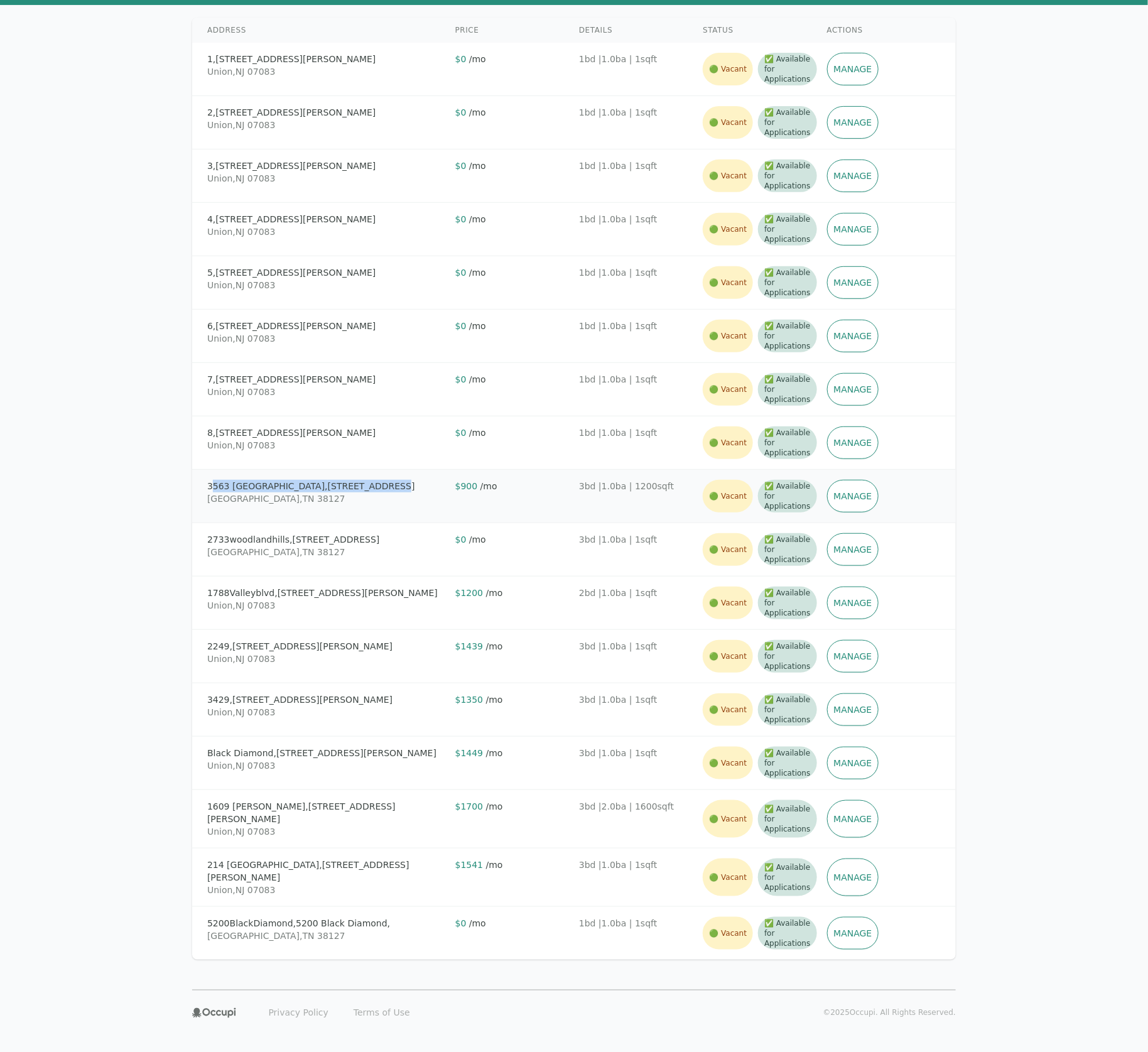
drag, startPoint x: 329, startPoint y: 480, endPoint x: 210, endPoint y: 479, distance: 119.0
click at [210, 480] on div "[STREET_ADDRESS]" at bounding box center [326, 486] width 238 height 12
copy div "563 [GEOGRAPHIC_DATA], [STREET_ADDRESS]"
drag, startPoint x: 417, startPoint y: 529, endPoint x: 302, endPoint y: 530, distance: 115.0
click at [302, 530] on div "[GEOGRAPHIC_DATA][STREET_ADDRESS] $ 0 / mo 3 bd | 1.0 ba | 1 sqft 🟢 Vacant ✅ Av…" at bounding box center [574, 550] width 764 height 53
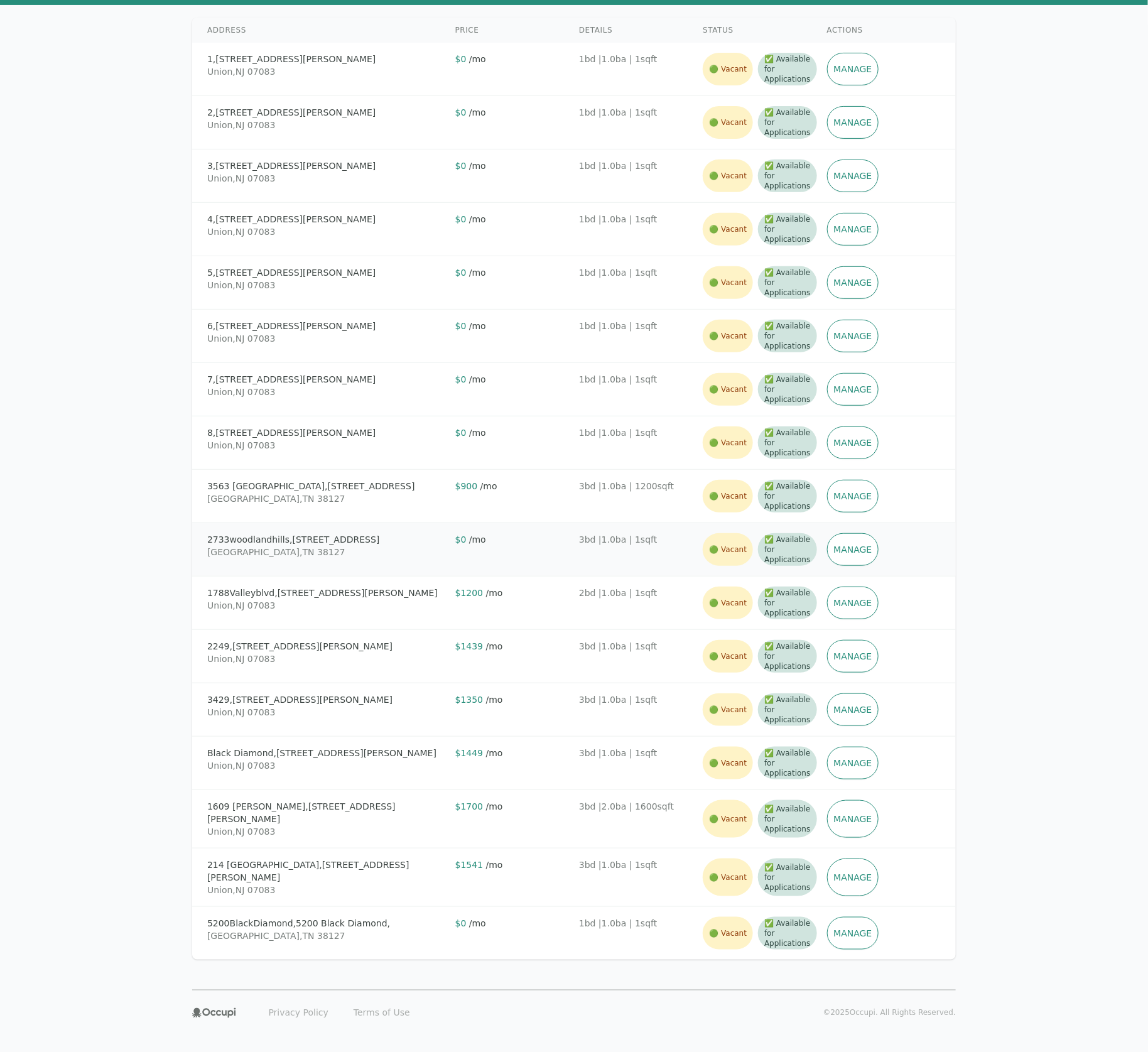
drag, startPoint x: 291, startPoint y: 538, endPoint x: 382, endPoint y: 537, distance: 91.0
click at [381, 537] on div "2733woodlandhills, [STREET_ADDRESS]" at bounding box center [326, 539] width 238 height 12
copy div "[STREET_ADDRESS]"
drag, startPoint x: 286, startPoint y: 374, endPoint x: 219, endPoint y: 378, distance: 67.1
click at [219, 378] on div "[STREET_ADDRESS][PERSON_NAME]" at bounding box center [326, 379] width 238 height 12
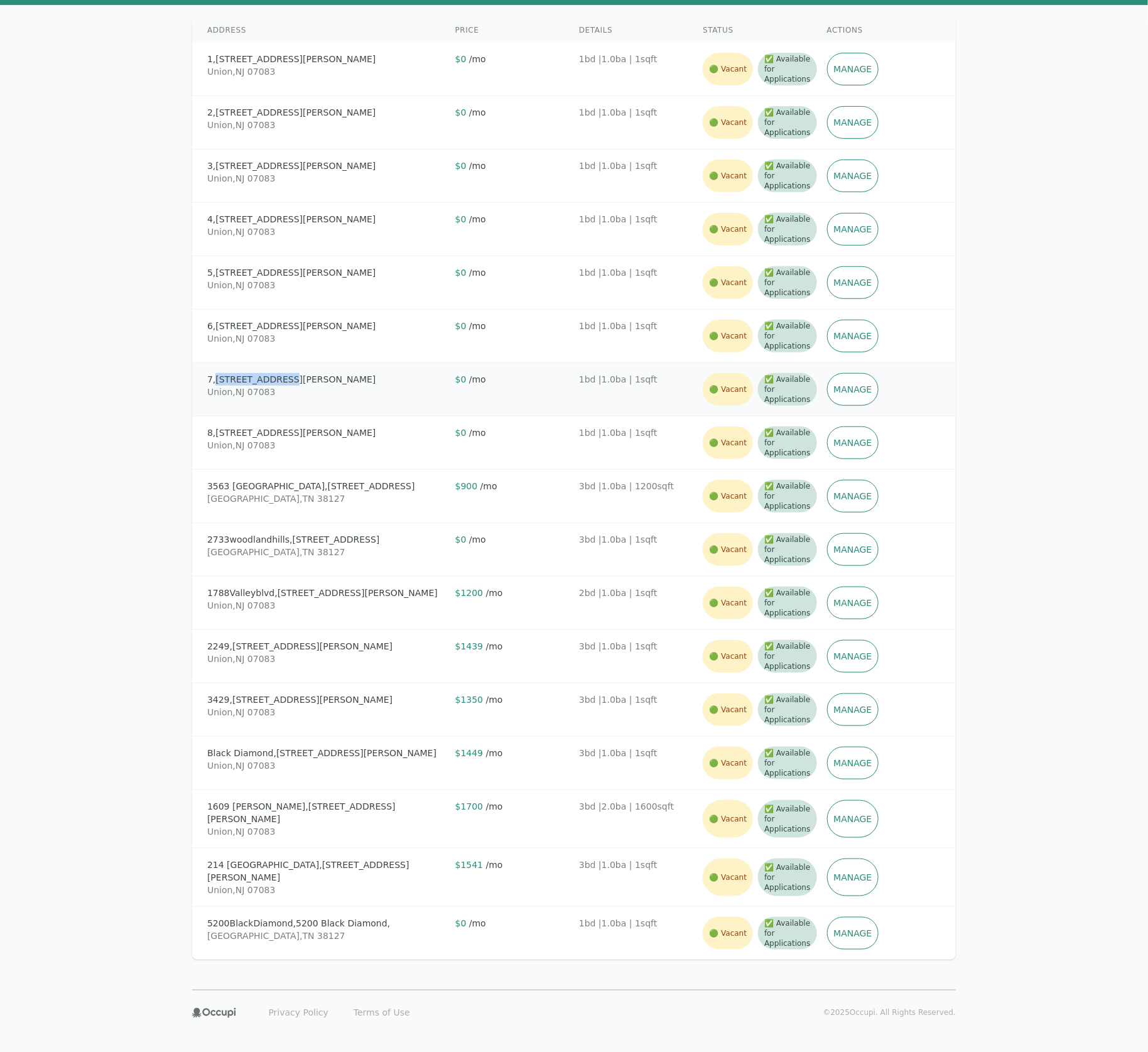
copy div "[STREET_ADDRESS][PERSON_NAME]"
drag, startPoint x: 356, startPoint y: 803, endPoint x: 267, endPoint y: 797, distance: 89.2
click at [267, 701] on div "1609 [PERSON_NAME], [STREET_ADDRESS][PERSON_NAME]" at bounding box center [326, 813] width 238 height 25
click at [236, 701] on div "1609 [PERSON_NAME], [STREET_ADDRESS][PERSON_NAME]" at bounding box center [326, 813] width 238 height 25
drag, startPoint x: 208, startPoint y: 802, endPoint x: 265, endPoint y: 805, distance: 57.1
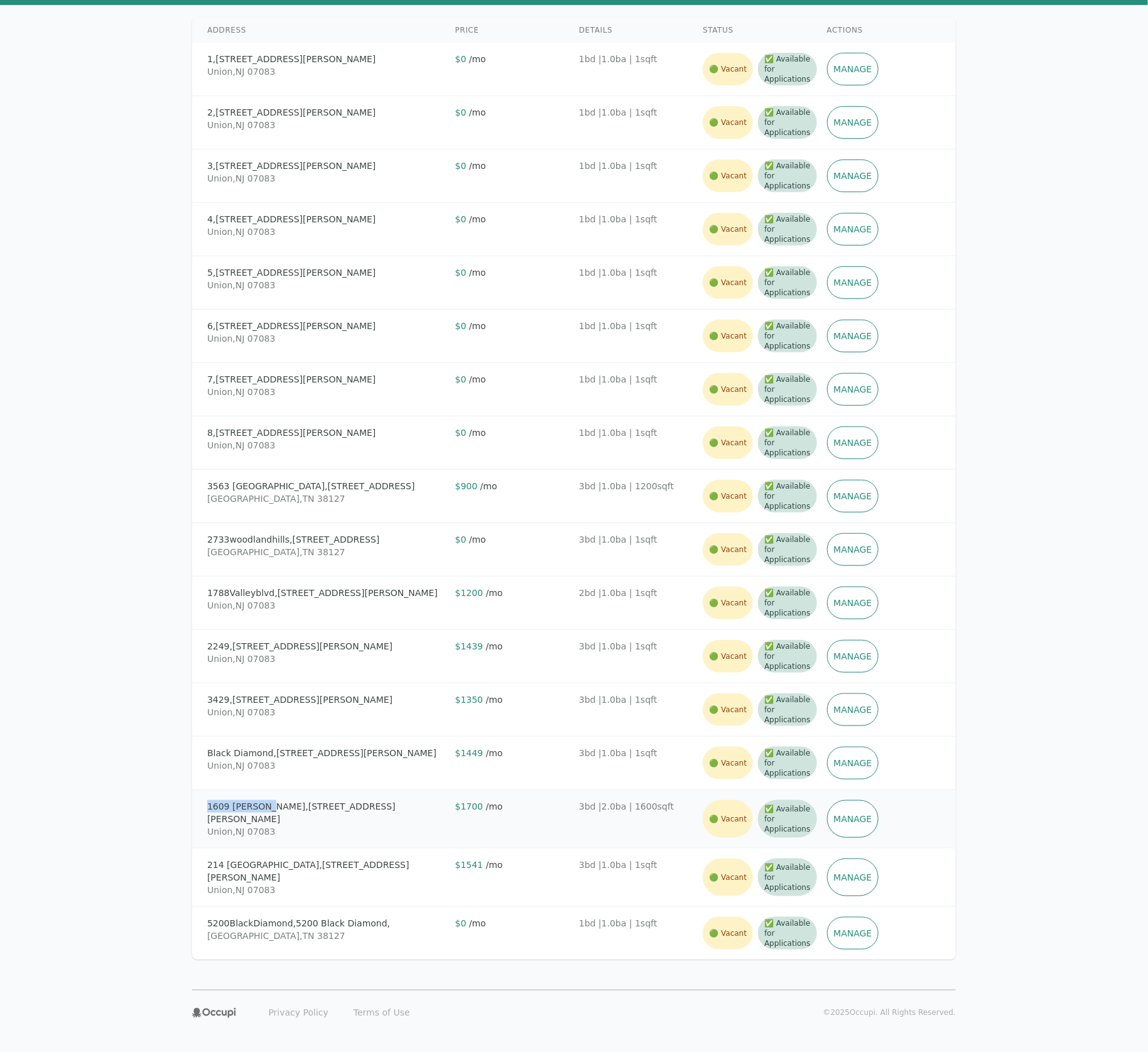
click at [265, 701] on div "1609 [PERSON_NAME], [STREET_ADDRESS][PERSON_NAME]" at bounding box center [326, 813] width 238 height 25
copy div "1609 [PERSON_NAME],"
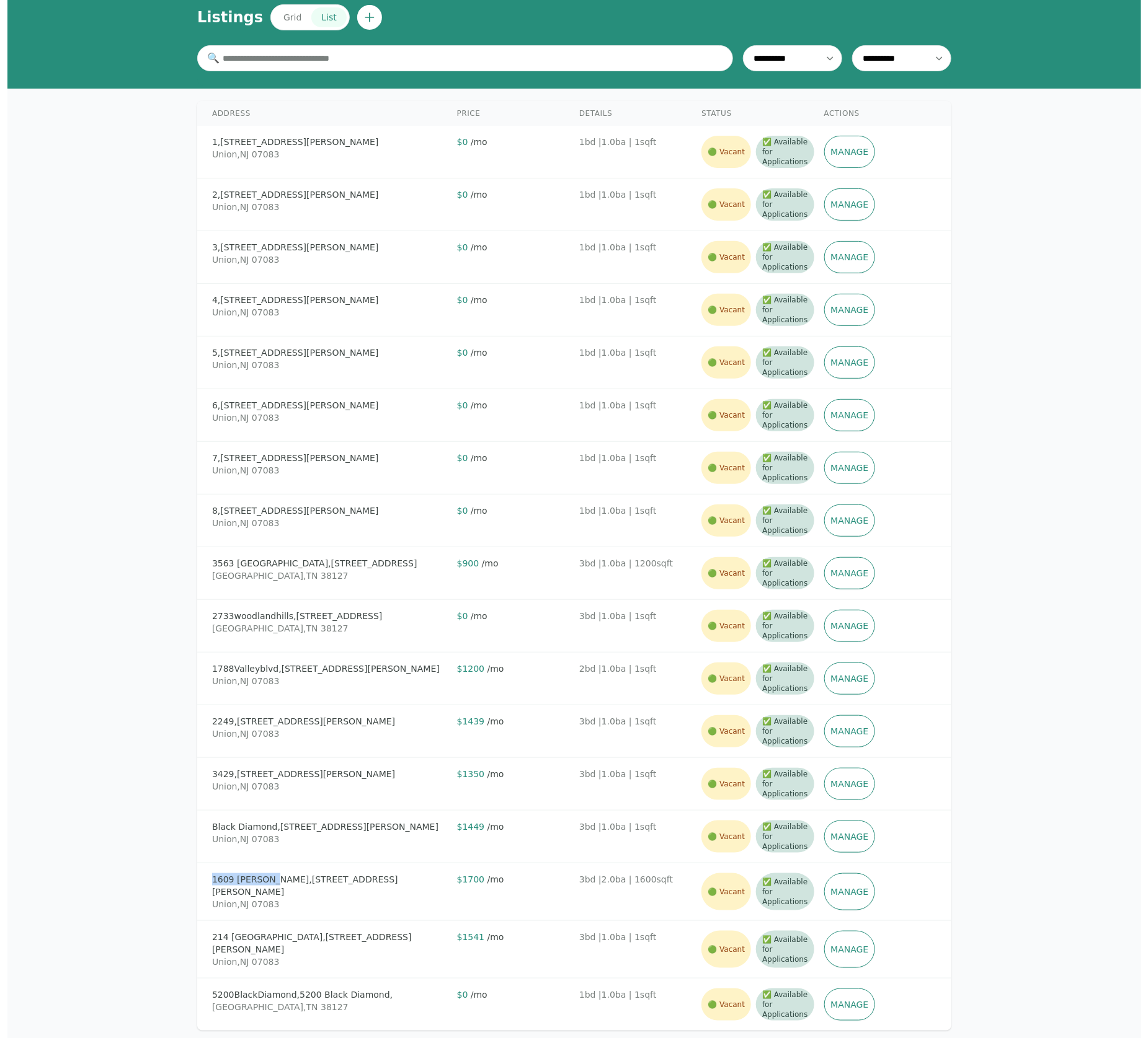
scroll to position [0, 0]
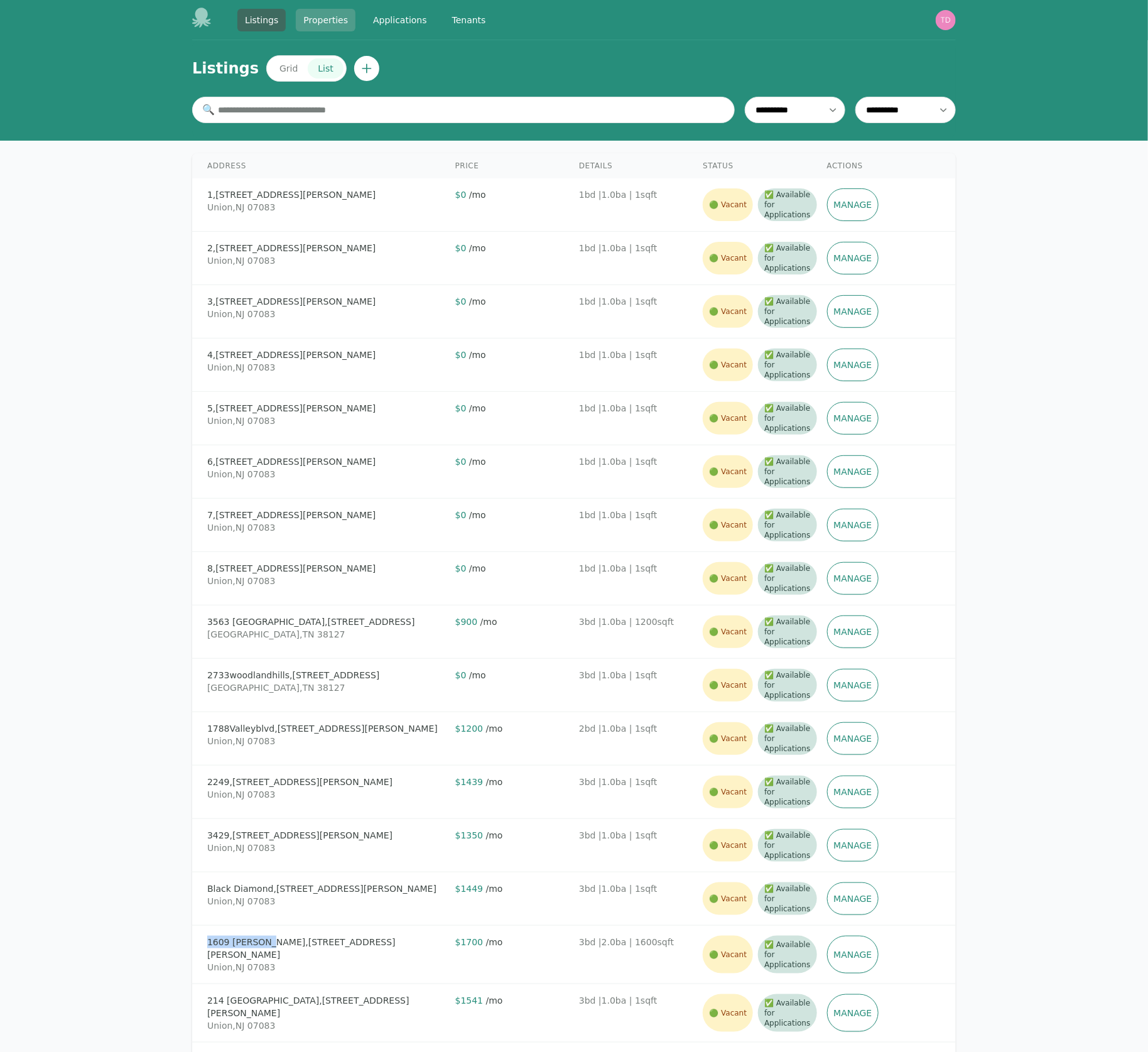
click at [333, 21] on link "Properties" at bounding box center [326, 20] width 60 height 23
